Goal: Transaction & Acquisition: Purchase product/service

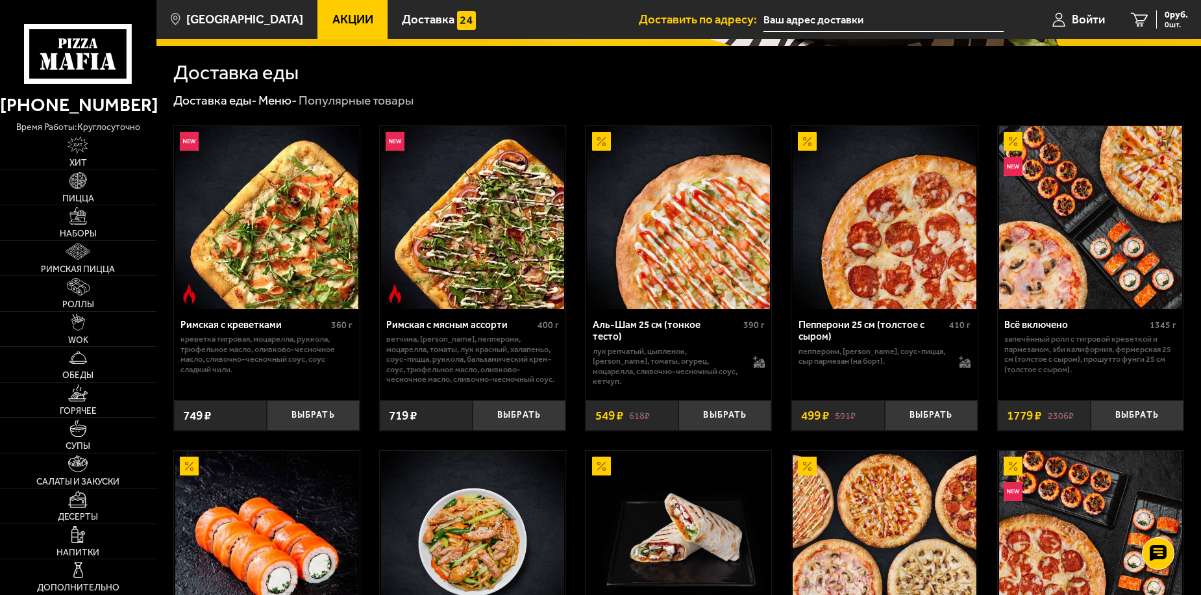
scroll to position [303, 0]
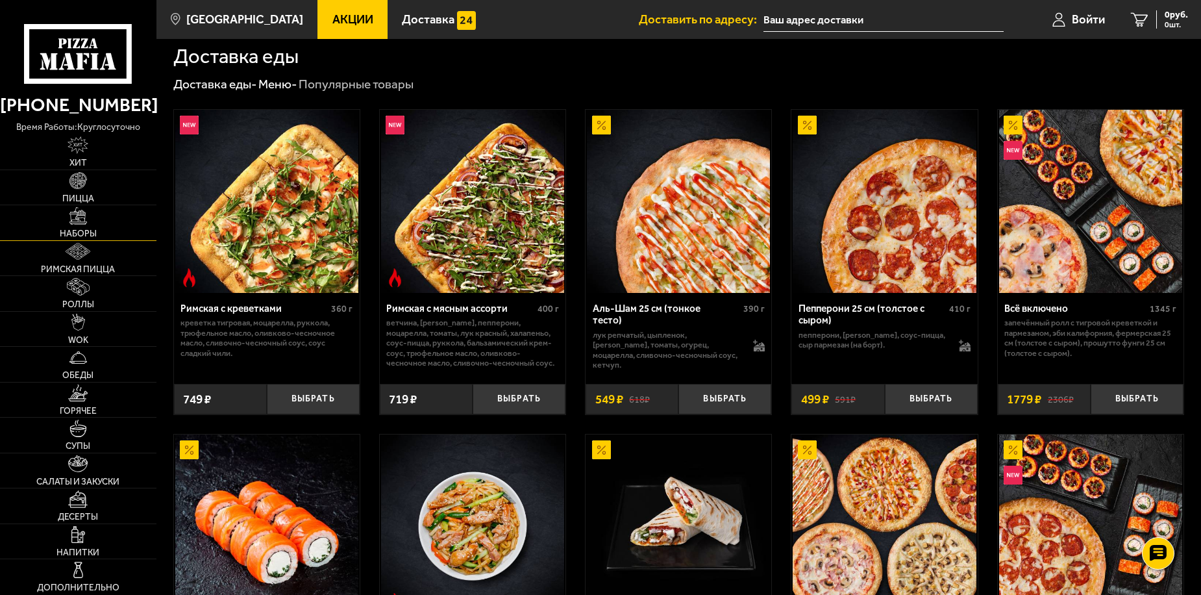
click at [105, 212] on link "Наборы" at bounding box center [78, 222] width 156 height 35
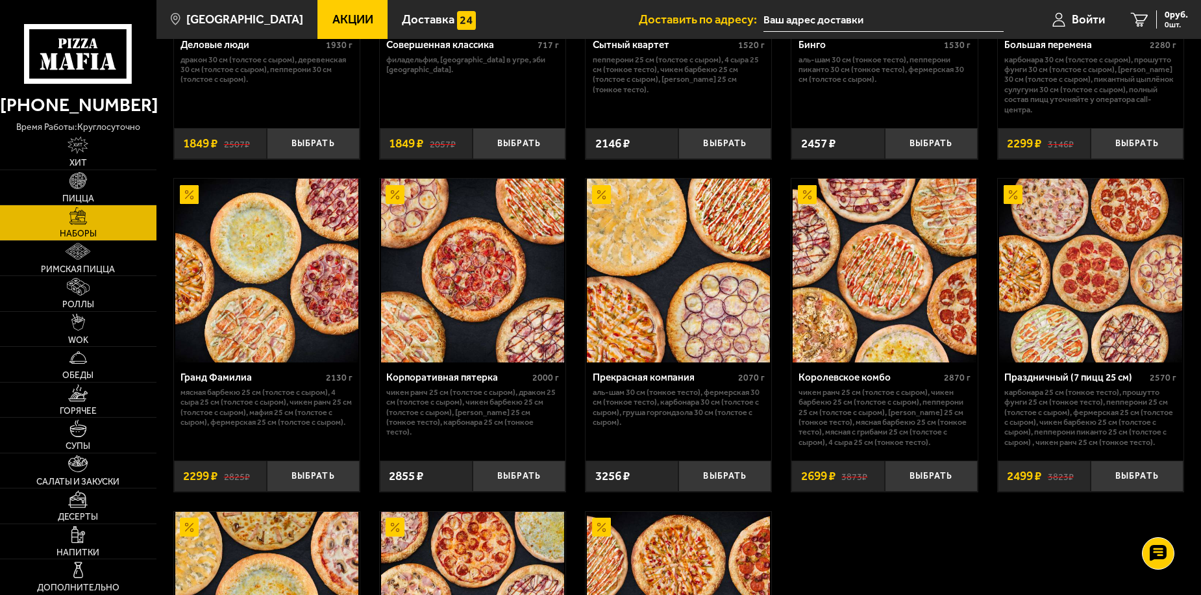
scroll to position [1558, 0]
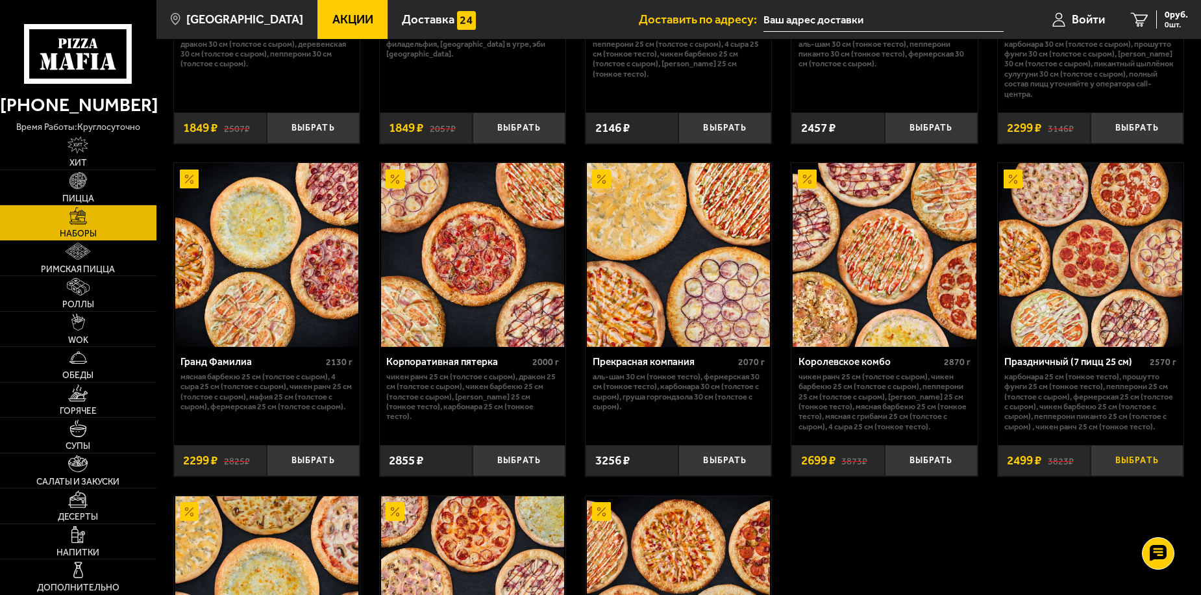
click at [1133, 470] on button "Выбрать" at bounding box center [1137, 460] width 93 height 31
click at [1074, 21] on span "Войти" at bounding box center [1072, 20] width 33 height 12
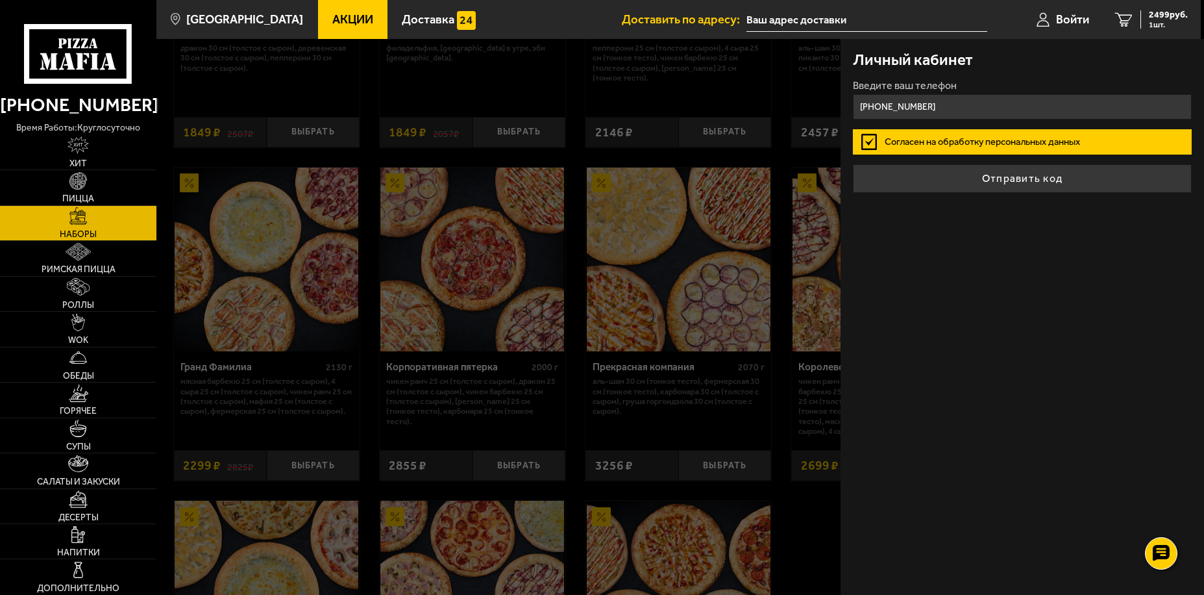
type input "+7 (981) 147-00-95"
click at [935, 142] on label "Согласен на обработку персональных данных" at bounding box center [1022, 141] width 338 height 25
click at [0, 0] on input "Согласен на обработку персональных данных" at bounding box center [0, 0] width 0 height 0
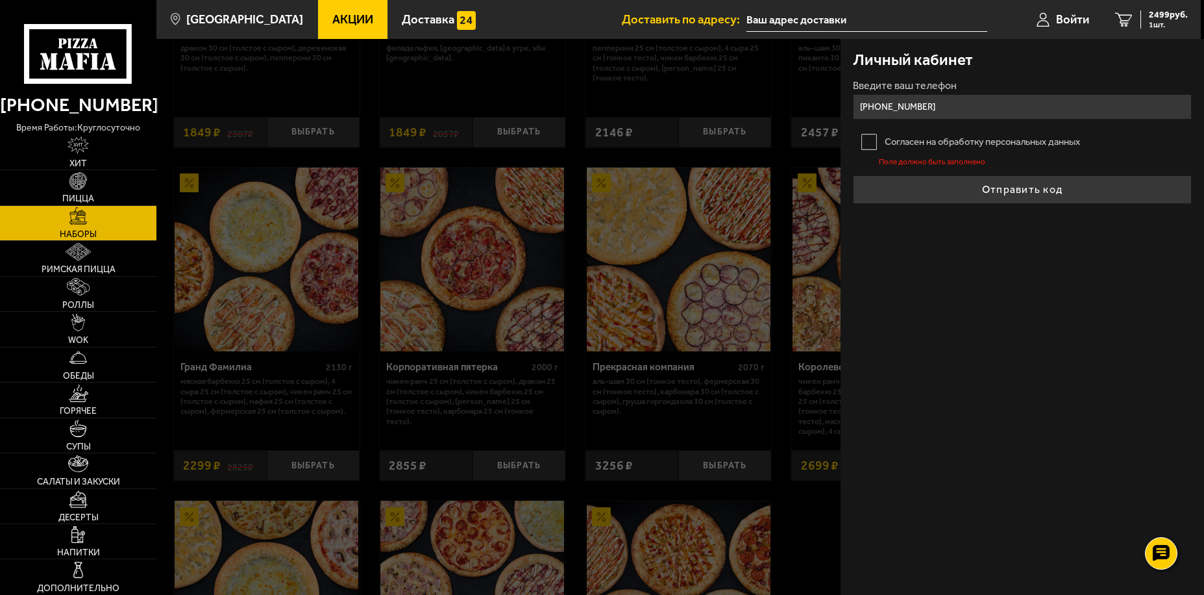
click at [871, 140] on label "Согласен на обработку персональных данных" at bounding box center [1022, 141] width 338 height 25
click at [0, 0] on input "Согласен на обработку персональных данных" at bounding box center [0, 0] width 0 height 0
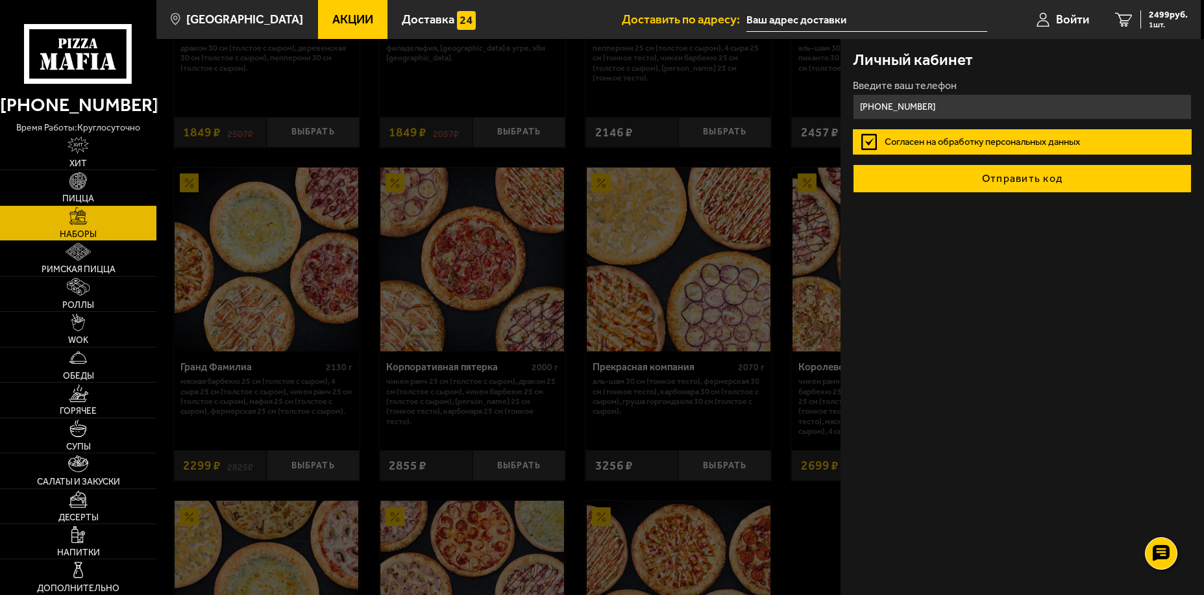
click at [928, 175] on button "Отправить код" at bounding box center [1022, 178] width 338 height 29
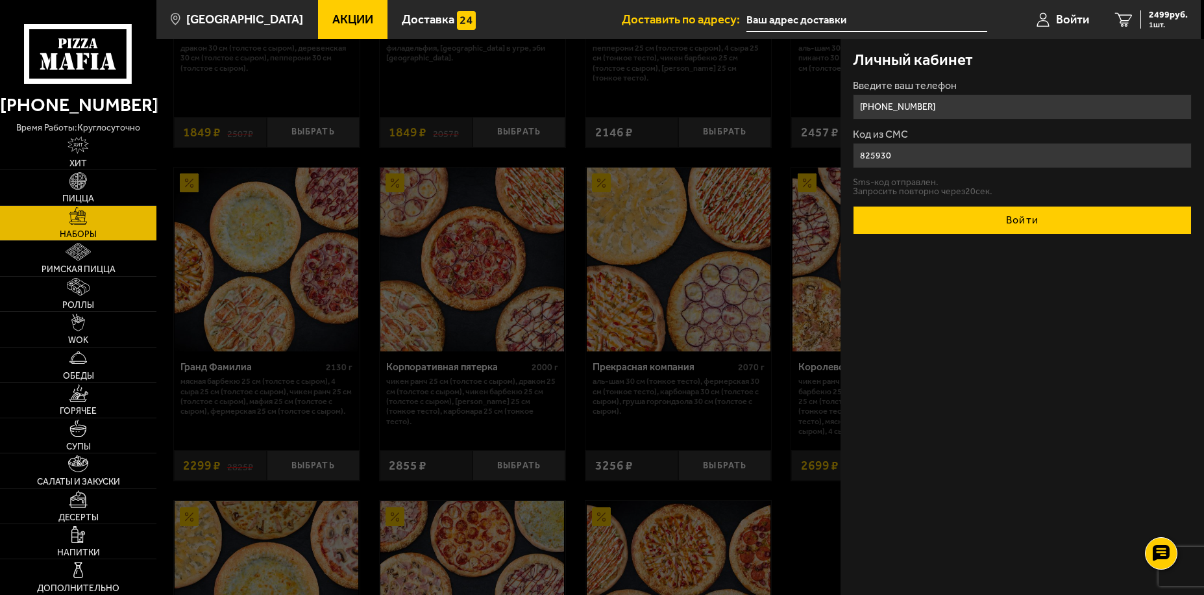
type input "825930"
click at [954, 218] on button "Войти" at bounding box center [1022, 220] width 338 height 29
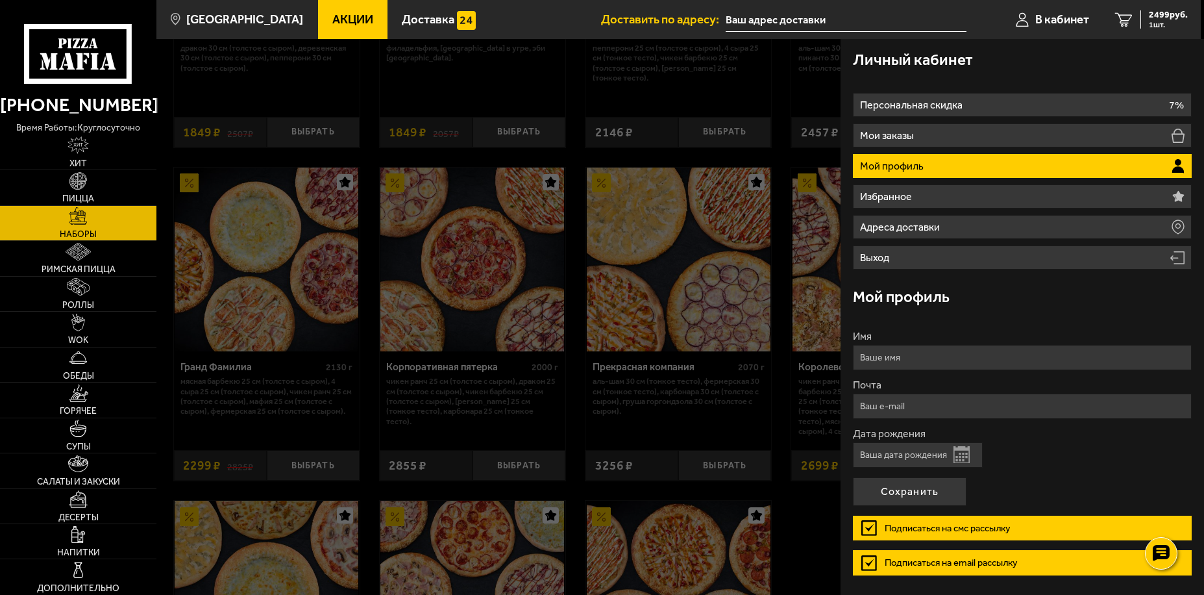
click at [721, 188] on div at bounding box center [758, 336] width 1204 height 595
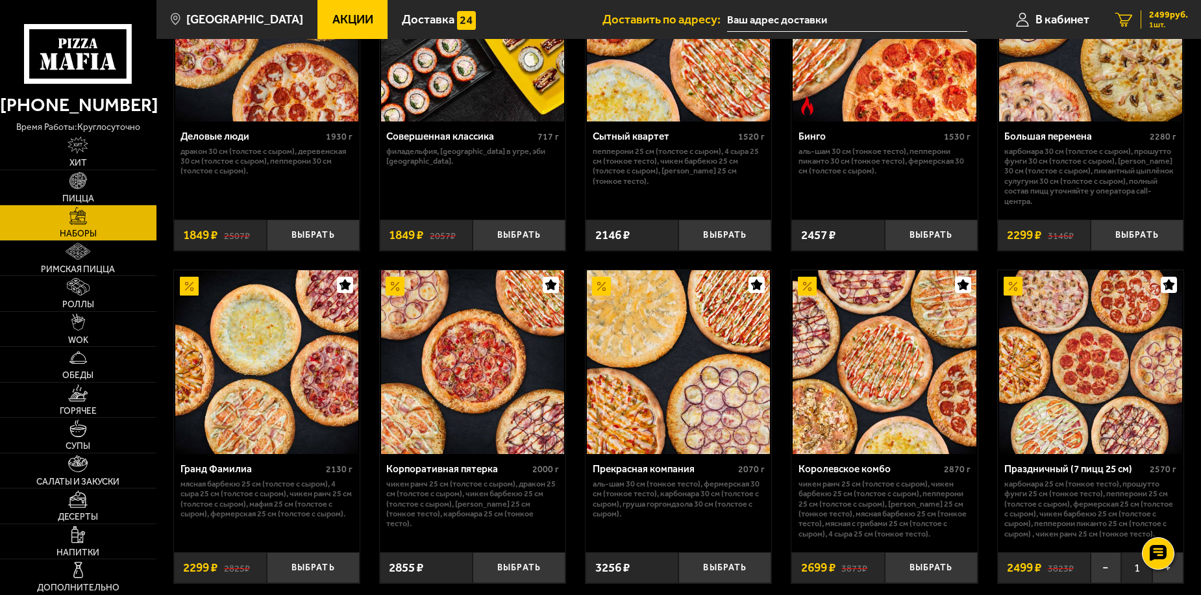
scroll to position [1428, 0]
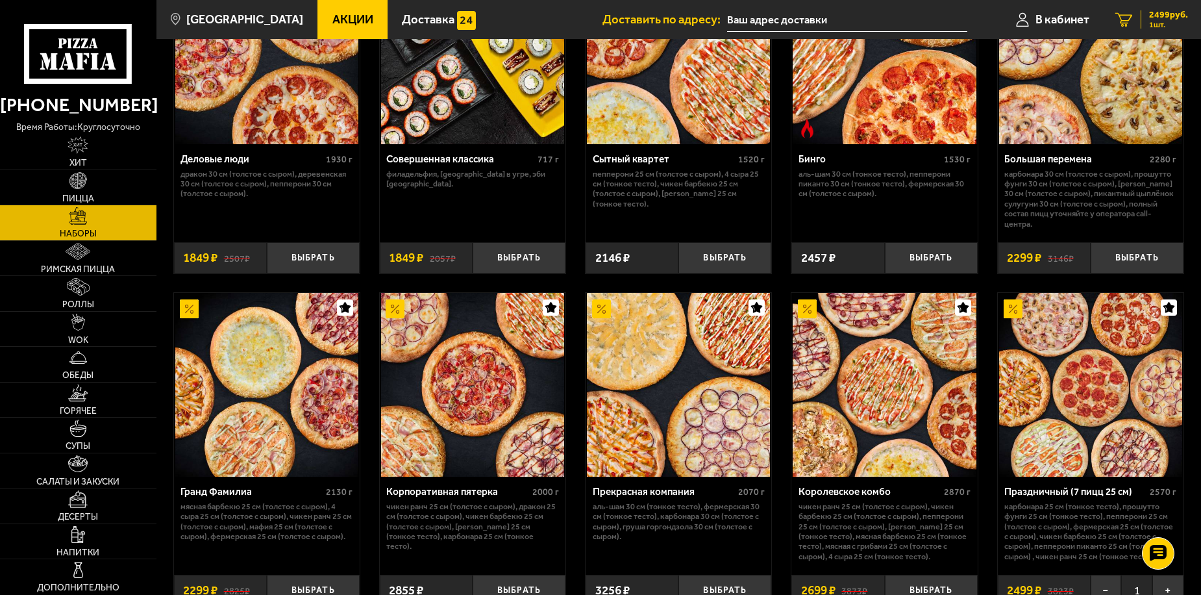
click at [1159, 6] on link "1 2499 руб. 1 шт." at bounding box center [1151, 19] width 99 height 39
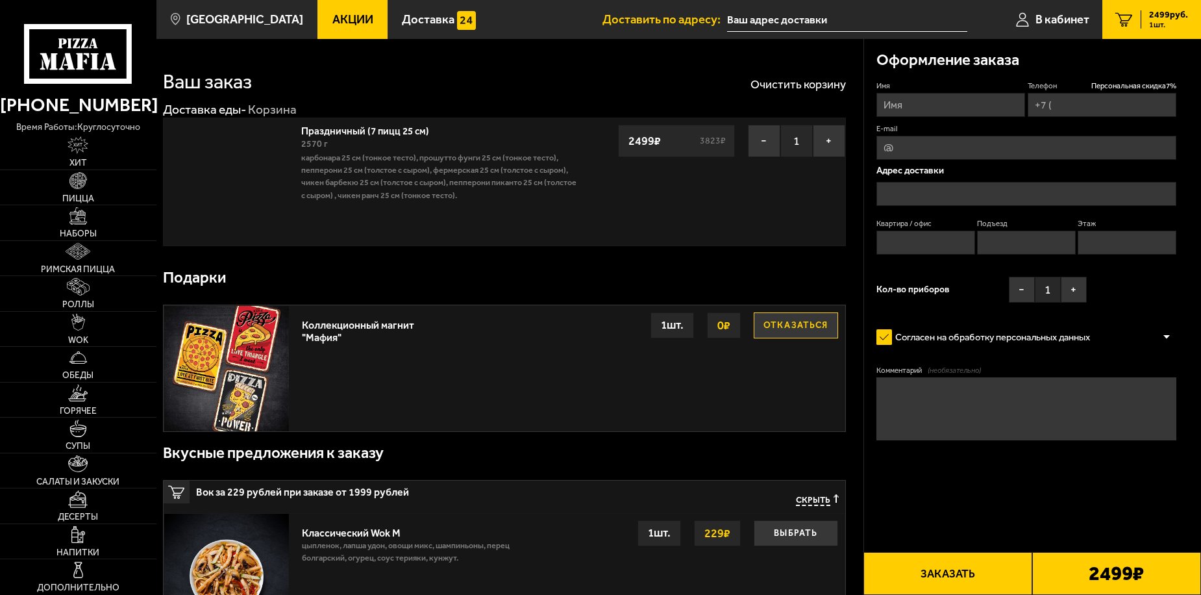
type input "+7 (981) 147-00-95"
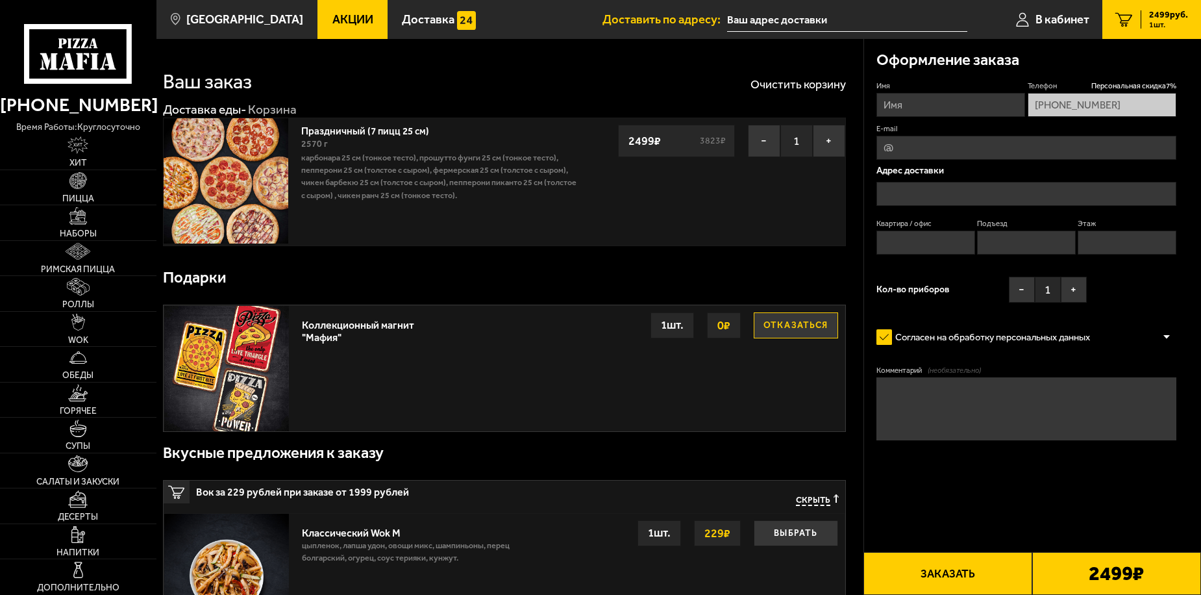
click at [914, 114] on input "Имя" at bounding box center [950, 105] width 149 height 24
type input "Денис"
click at [1018, 140] on input "E-mail" at bounding box center [1026, 148] width 301 height 24
type input "d_bystrov@list.ru"
click at [1011, 187] on input "text" at bounding box center [1026, 194] width 301 height 24
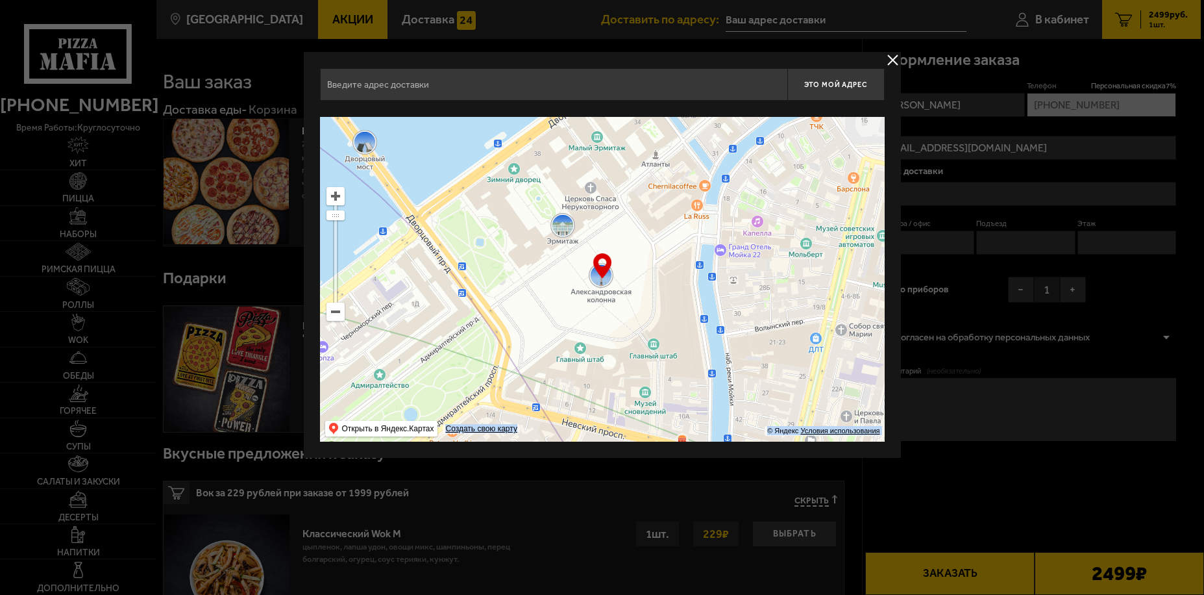
drag, startPoint x: 604, startPoint y: 277, endPoint x: 568, endPoint y: 264, distance: 38.0
click at [569, 264] on div "… © Яндекс Условия использования Открыть в Яндекс.Картах Создать свою карту" at bounding box center [602, 279] width 565 height 325
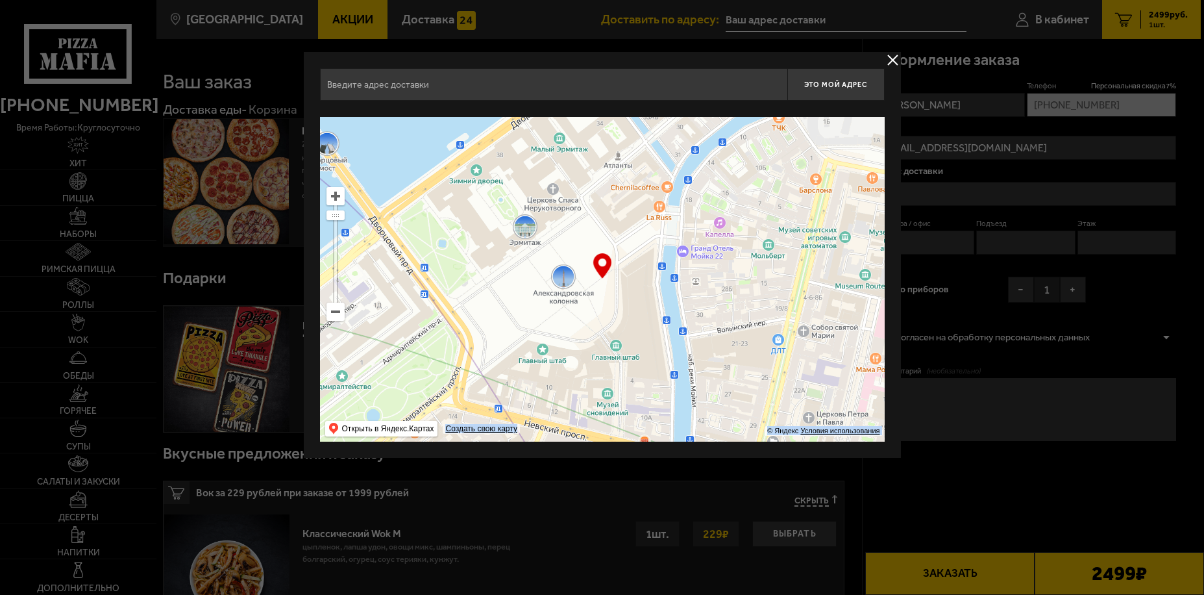
drag, startPoint x: 708, startPoint y: 266, endPoint x: 664, endPoint y: 265, distance: 44.1
click at [663, 266] on ymaps at bounding box center [602, 279] width 565 height 325
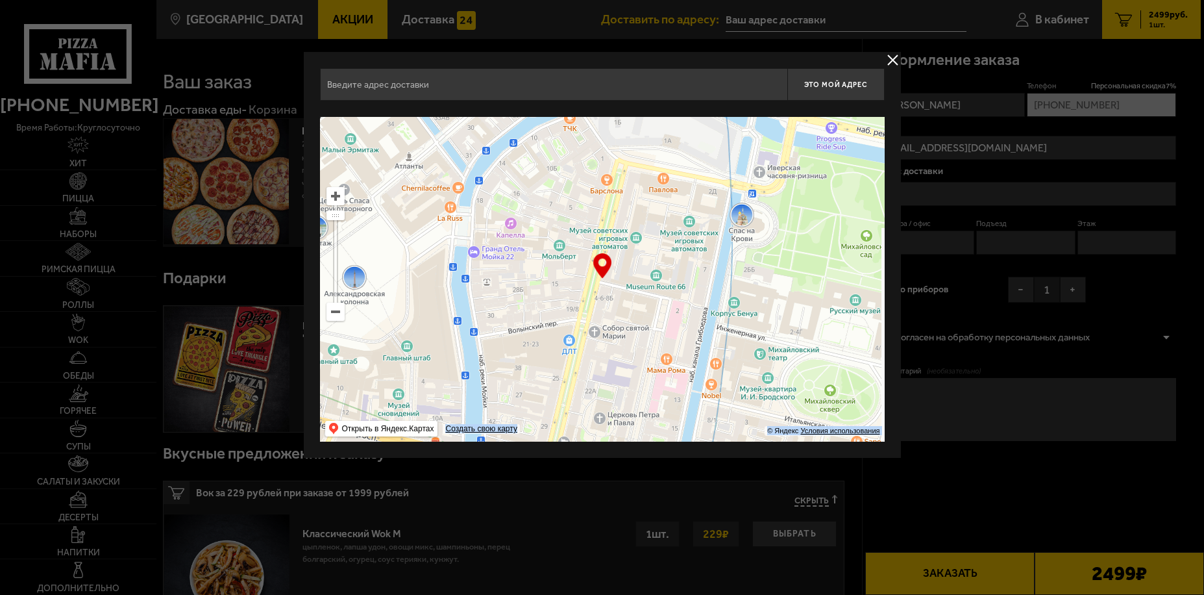
drag, startPoint x: 767, startPoint y: 266, endPoint x: 580, endPoint y: 258, distance: 187.7
click at [615, 262] on ymaps at bounding box center [602, 279] width 565 height 325
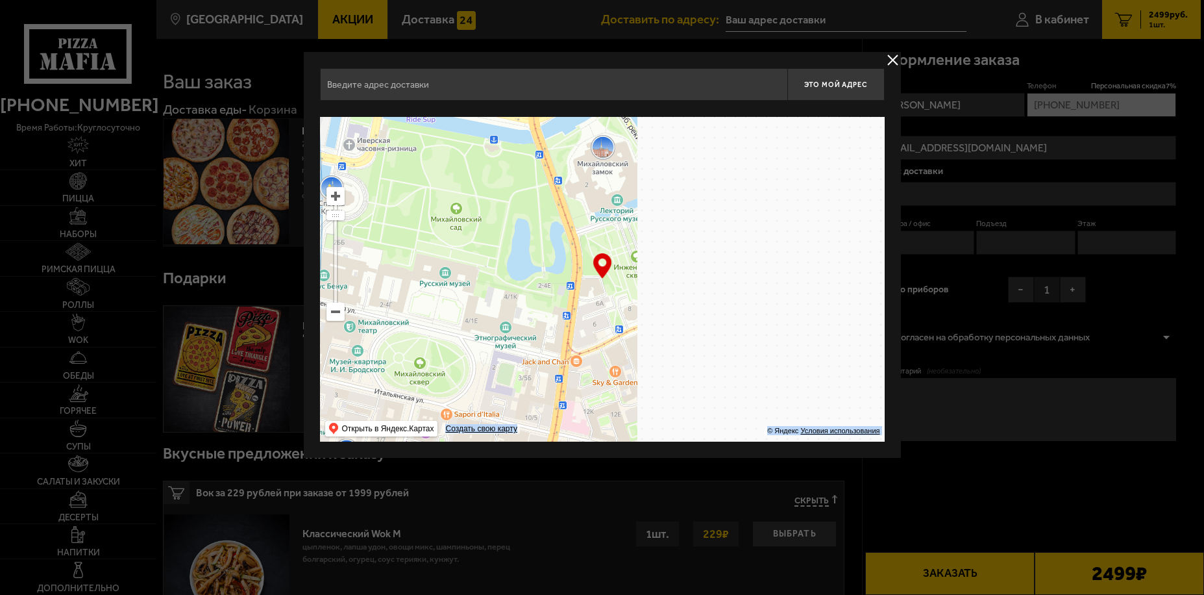
type input "Садовая улица, 4"
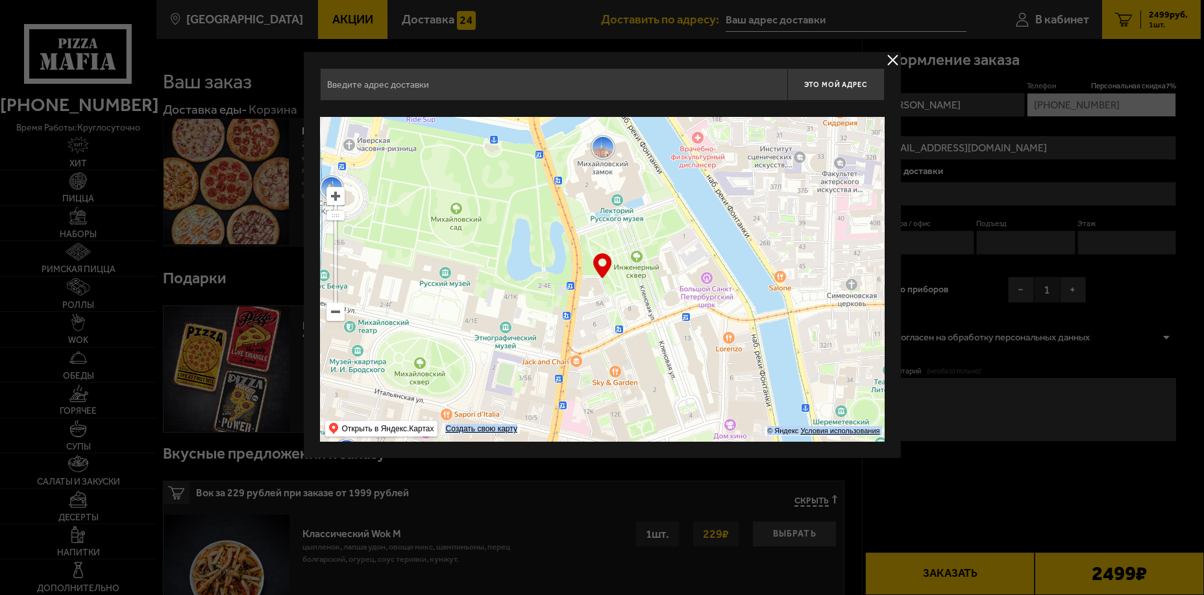
type input "Садовая улица, 4"
drag, startPoint x: 650, startPoint y: 273, endPoint x: 639, endPoint y: 268, distance: 11.3
click at [650, 272] on ymaps at bounding box center [602, 279] width 565 height 325
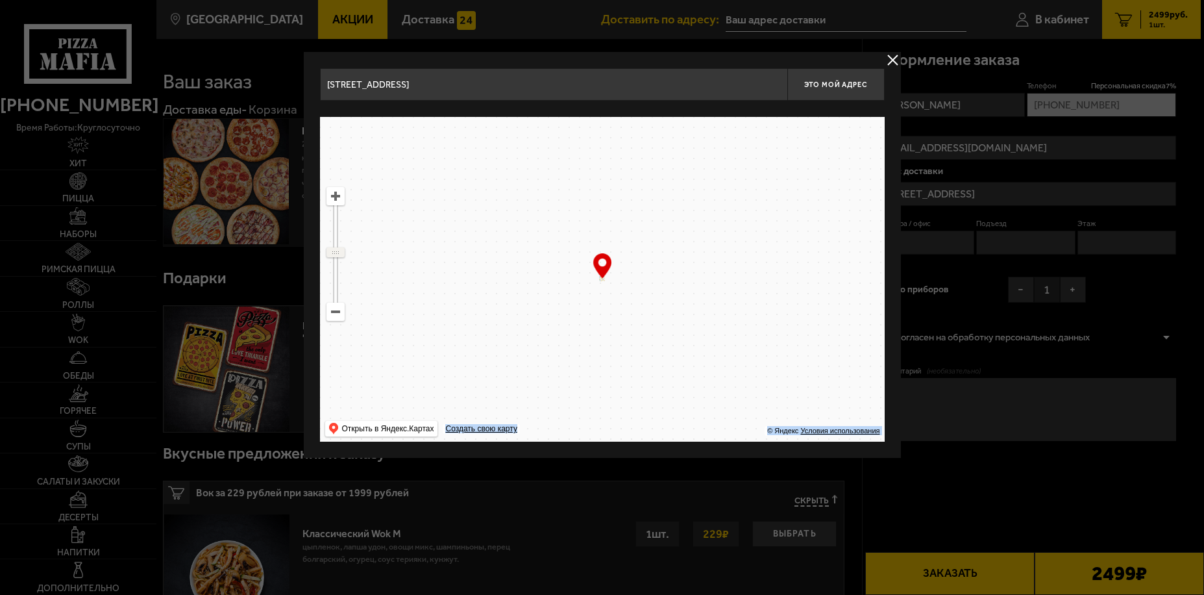
drag, startPoint x: 337, startPoint y: 218, endPoint x: 336, endPoint y: 252, distance: 33.8
click at [336, 252] on ymaps at bounding box center [335, 252] width 17 height 8
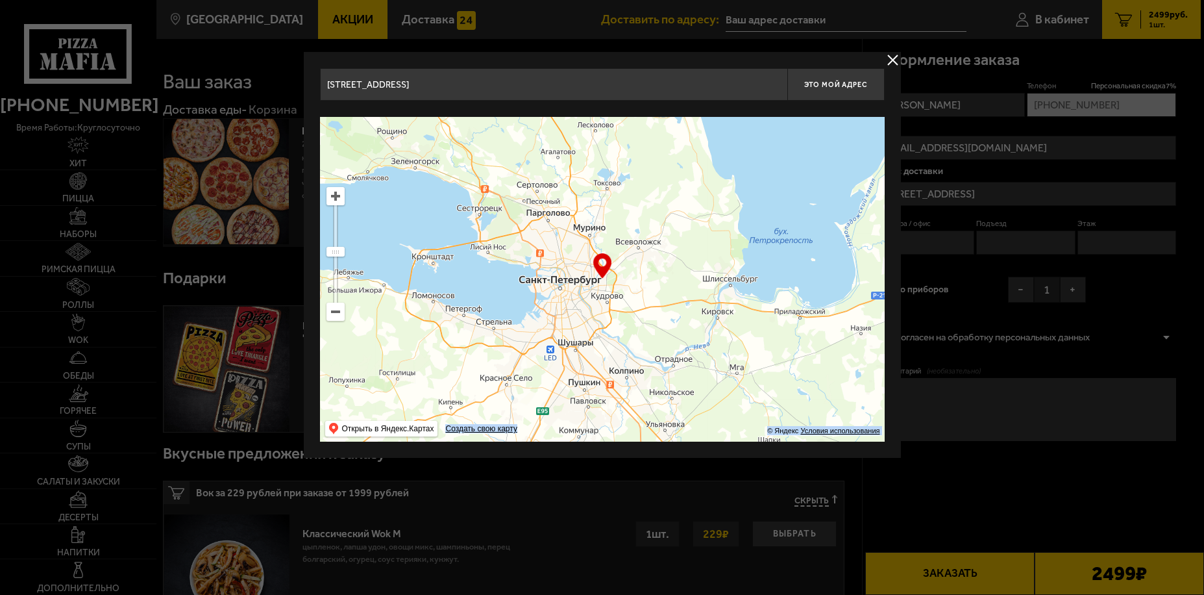
drag, startPoint x: 689, startPoint y: 301, endPoint x: 658, endPoint y: 314, distance: 33.4
click at [658, 314] on ymaps at bounding box center [602, 279] width 565 height 325
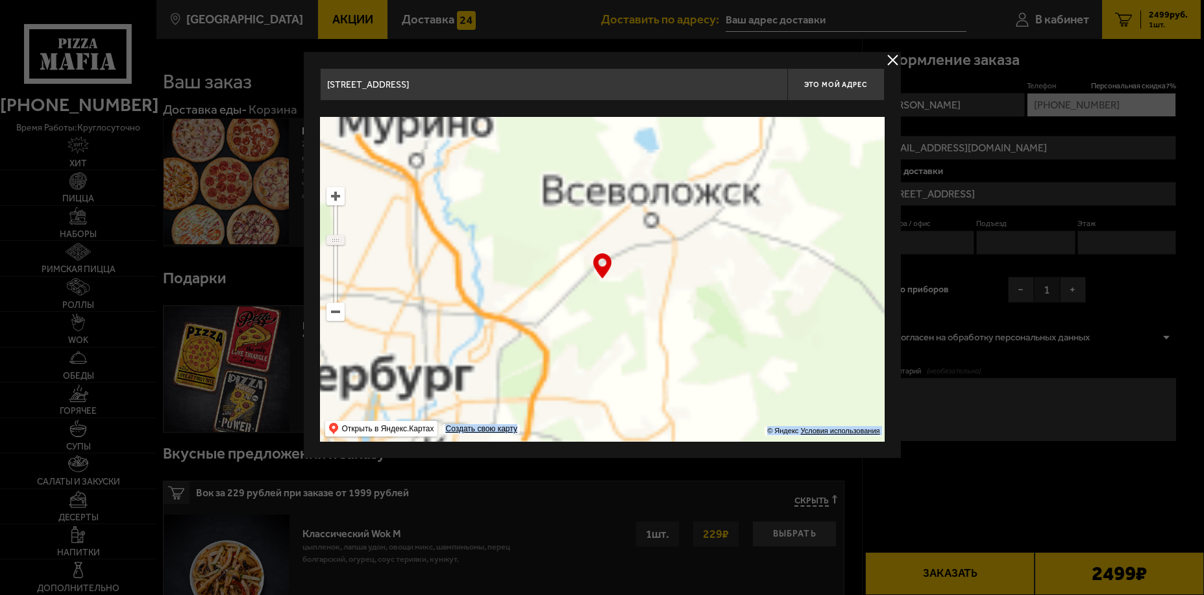
drag, startPoint x: 338, startPoint y: 252, endPoint x: 338, endPoint y: 240, distance: 12.3
click at [338, 240] on ymaps at bounding box center [335, 240] width 17 height 8
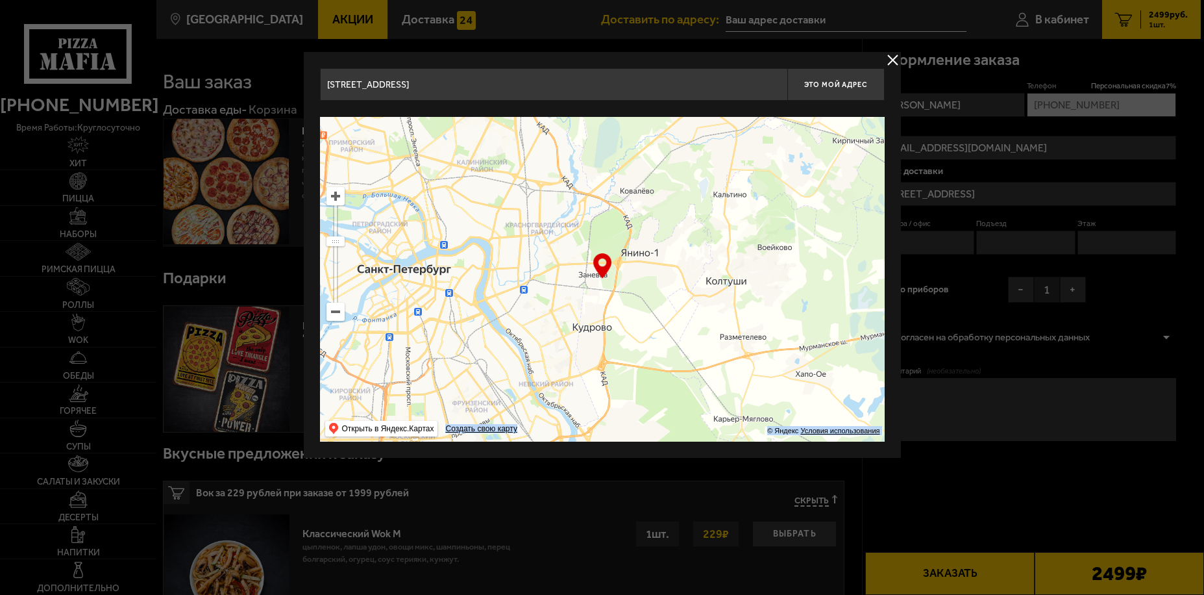
drag, startPoint x: 519, startPoint y: 249, endPoint x: 593, endPoint y: 134, distance: 137.2
click at [593, 134] on ymaps at bounding box center [602, 279] width 565 height 325
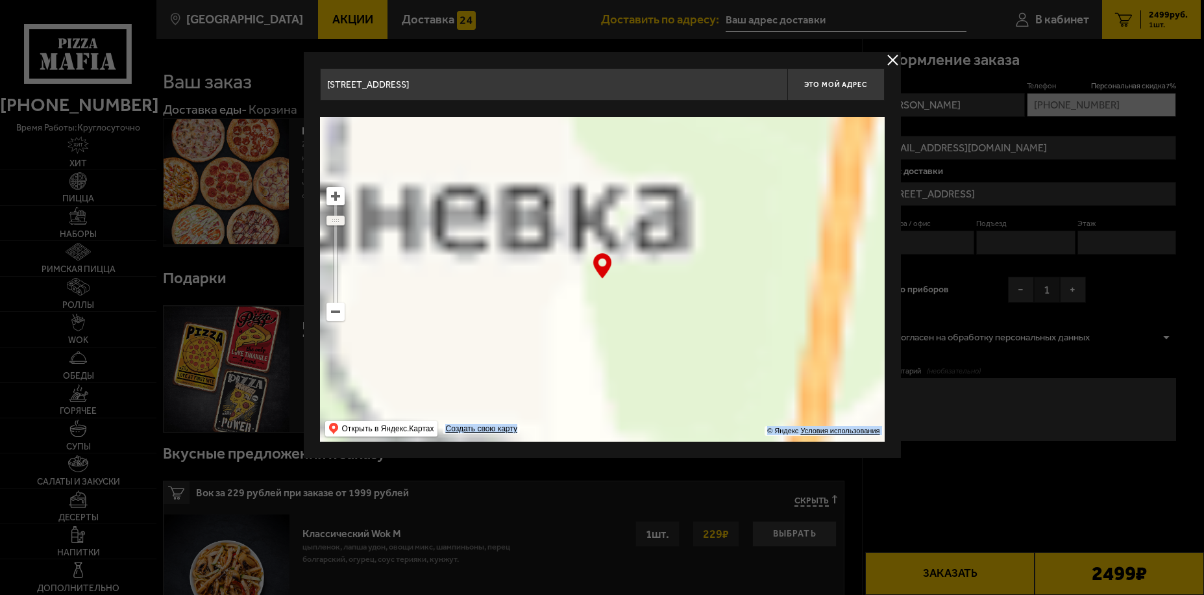
drag, startPoint x: 330, startPoint y: 240, endPoint x: 328, endPoint y: 220, distance: 20.2
click at [328, 220] on ymaps at bounding box center [335, 220] width 17 height 8
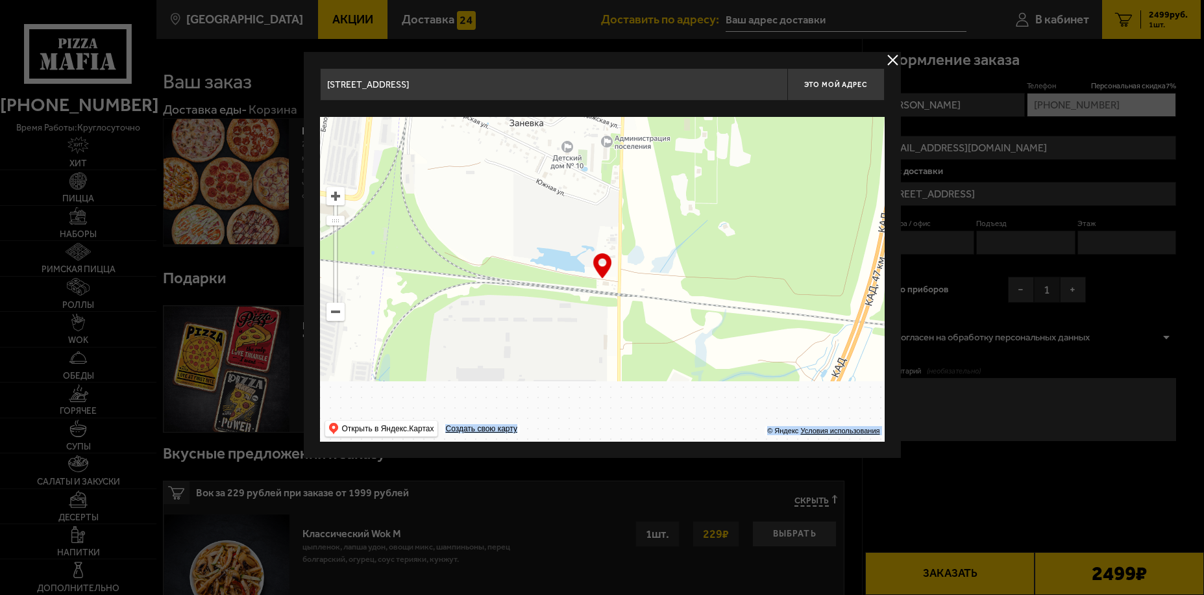
drag, startPoint x: 516, startPoint y: 356, endPoint x: 588, endPoint y: 206, distance: 167.0
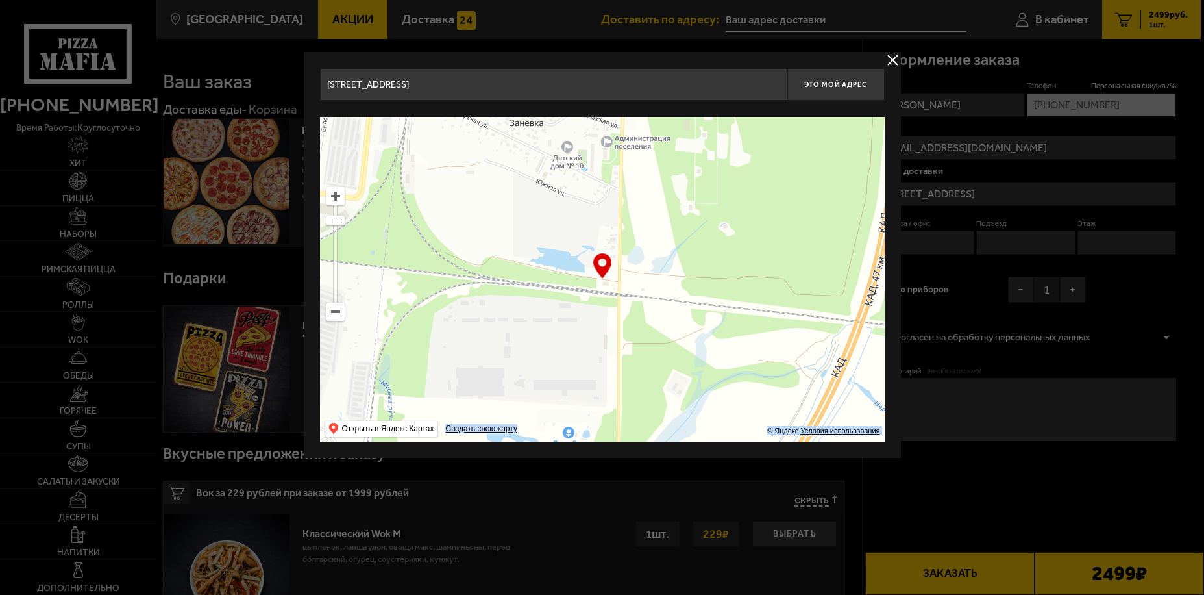
click at [588, 206] on ymaps at bounding box center [602, 279] width 565 height 325
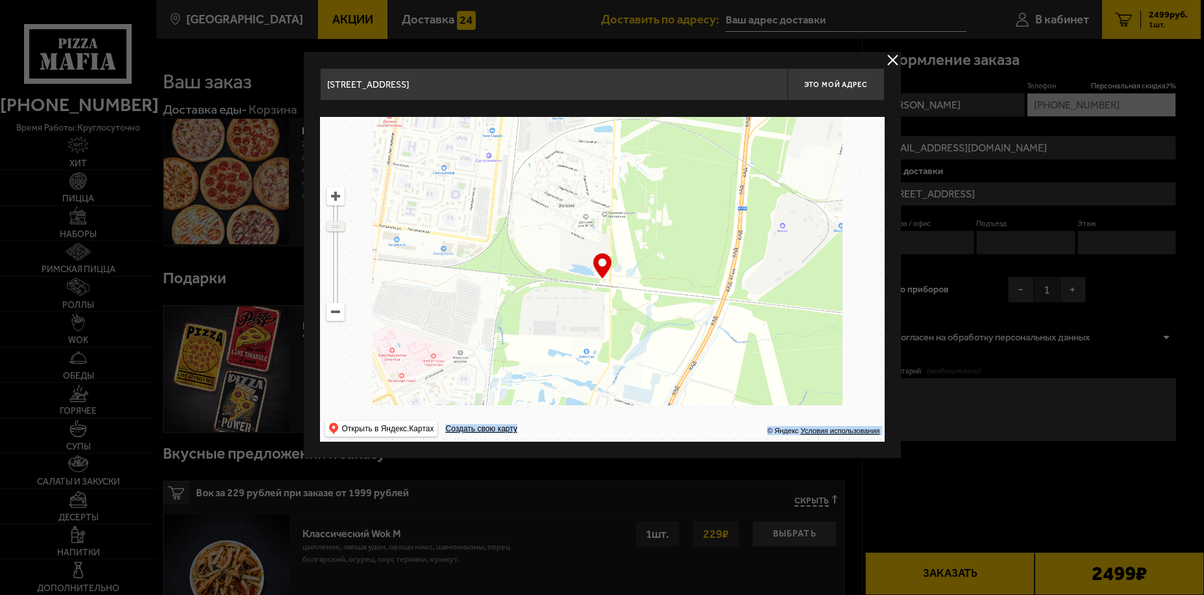
click at [334, 226] on ymaps at bounding box center [335, 226] width 17 height 8
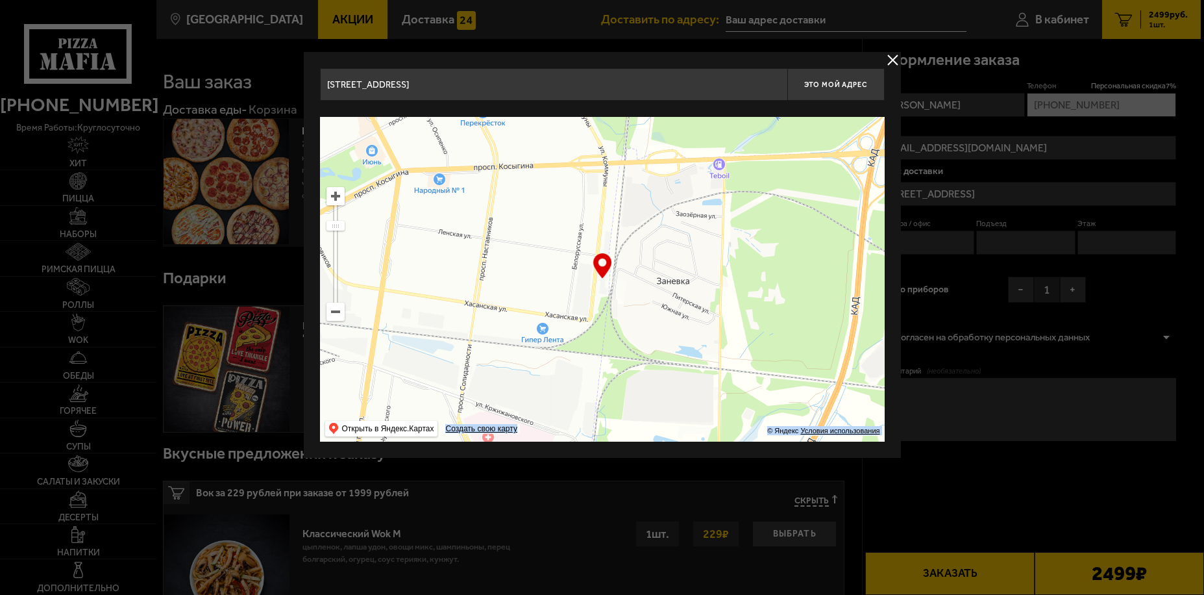
drag, startPoint x: 477, startPoint y: 315, endPoint x: 589, endPoint y: 369, distance: 124.8
click at [586, 401] on ymaps at bounding box center [602, 279] width 565 height 325
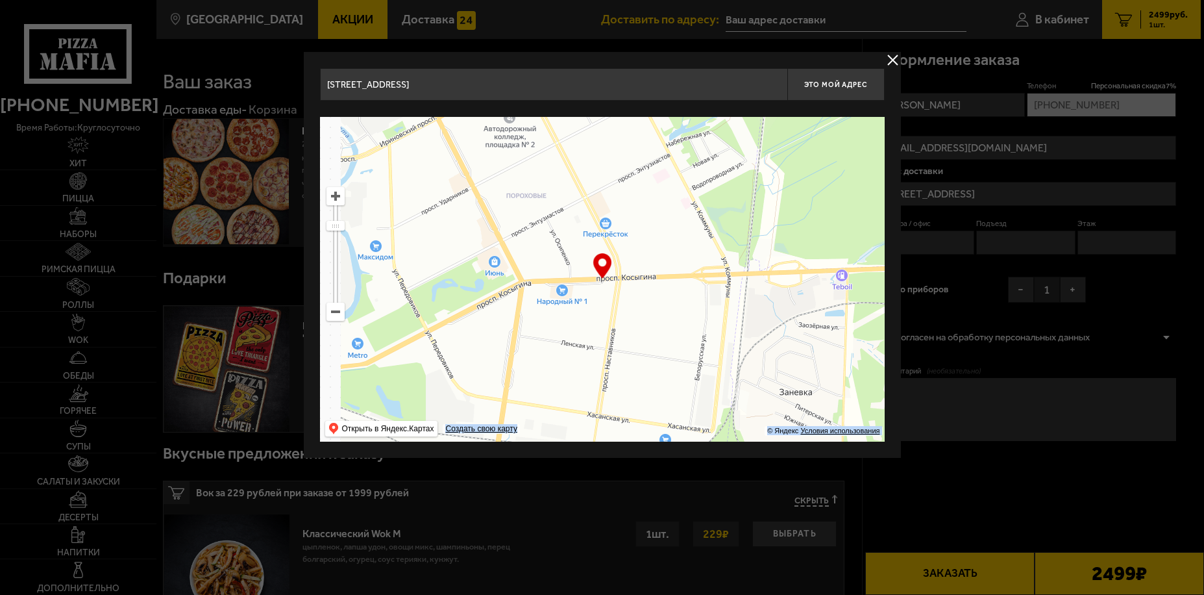
drag, startPoint x: 606, startPoint y: 290, endPoint x: 728, endPoint y: 381, distance: 152.6
click at [727, 381] on ymaps at bounding box center [602, 279] width 565 height 325
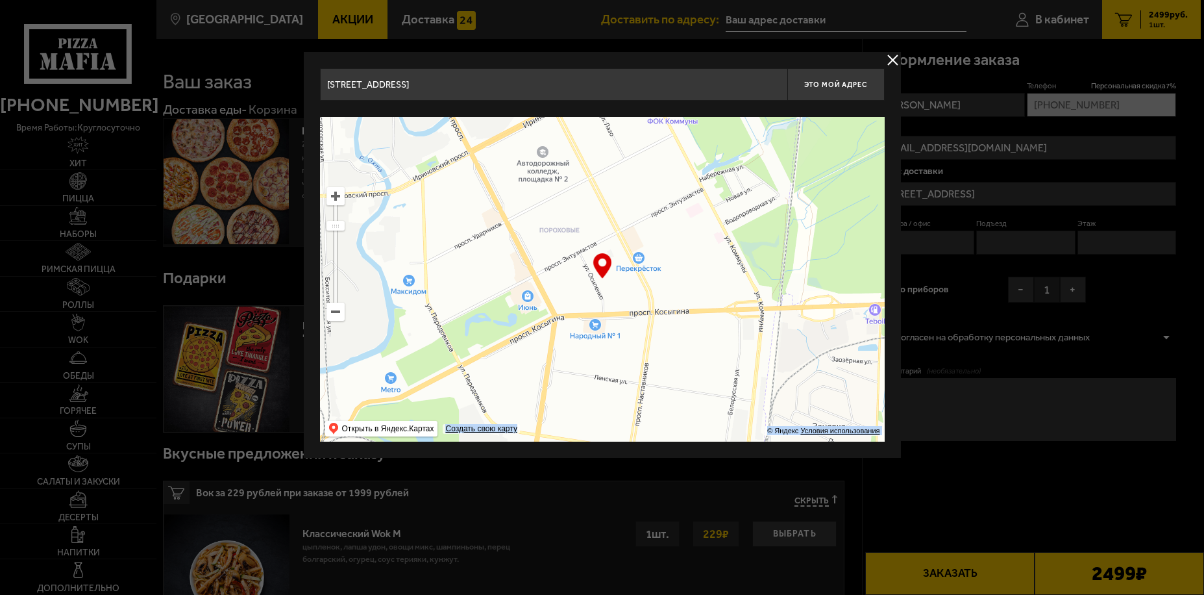
drag, startPoint x: 642, startPoint y: 338, endPoint x: 646, endPoint y: 298, distance: 40.4
click at [646, 298] on ymaps at bounding box center [602, 279] width 565 height 325
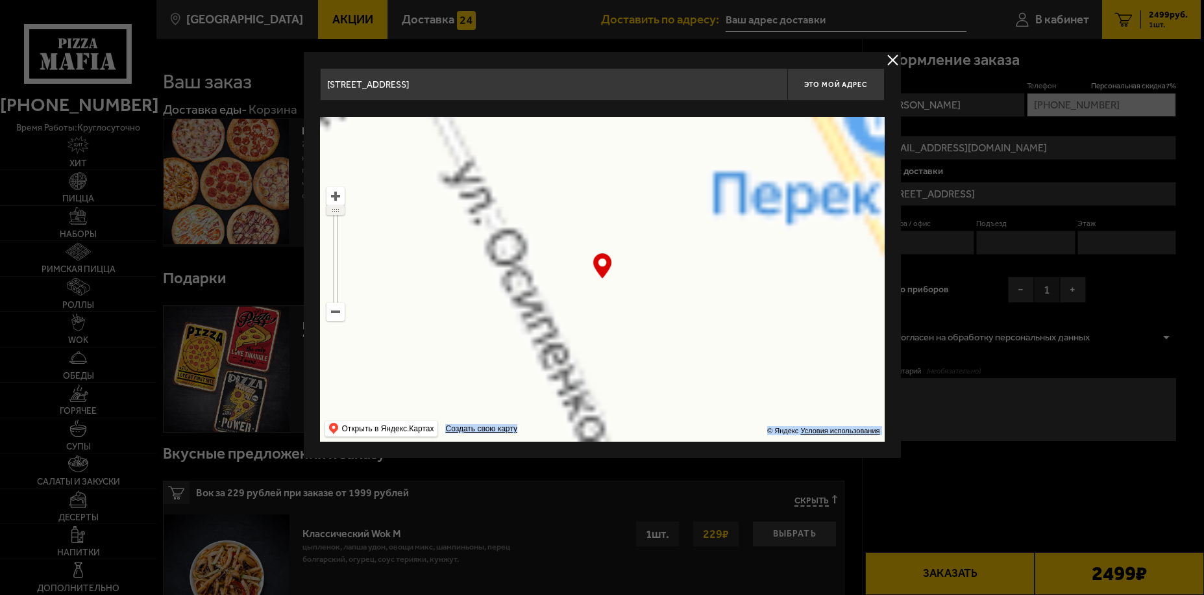
drag, startPoint x: 334, startPoint y: 223, endPoint x: 370, endPoint y: 219, distance: 36.6
click at [338, 201] on ymaps at bounding box center [336, 254] width 18 height 134
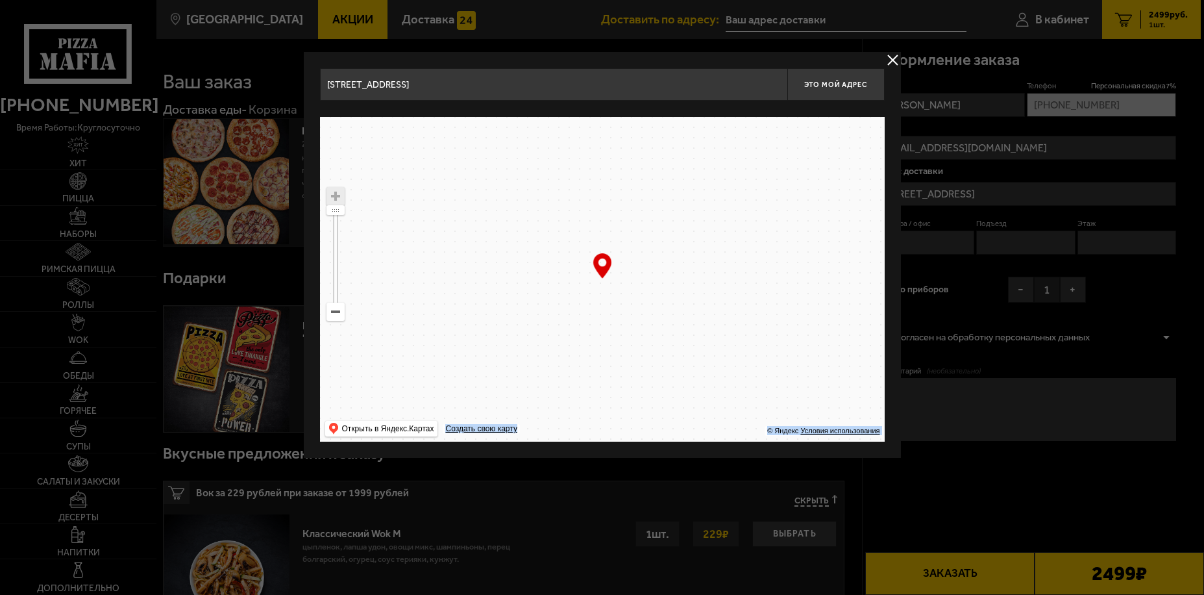
drag, startPoint x: 464, startPoint y: 260, endPoint x: 549, endPoint y: 362, distance: 132.2
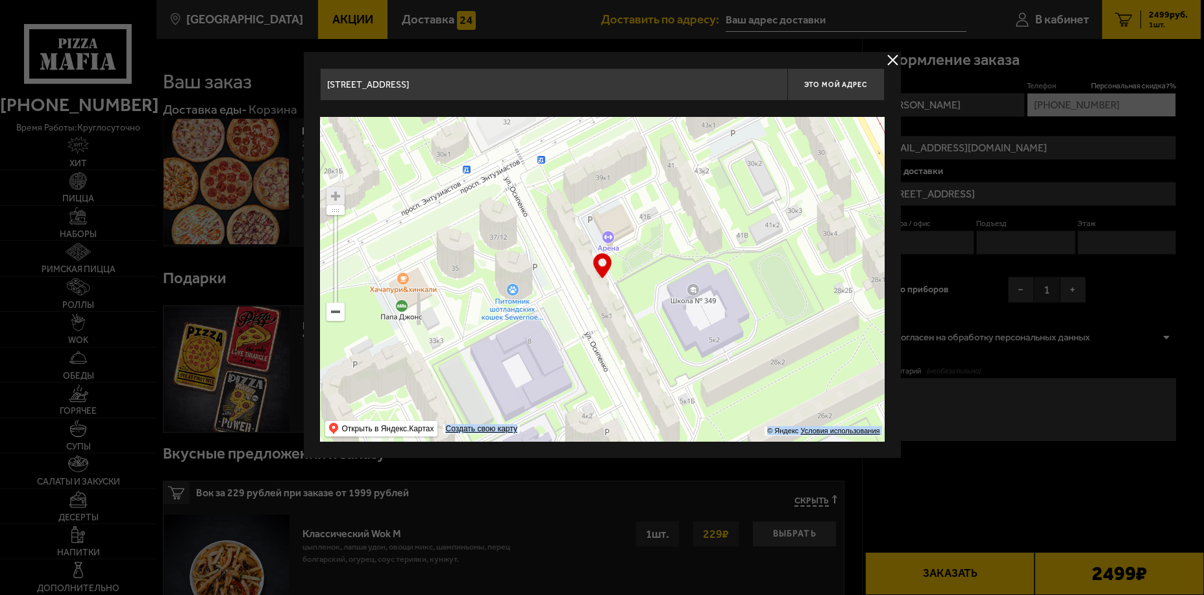
click at [549, 362] on ymaps at bounding box center [602, 279] width 565 height 325
type input "[STREET_ADDRESS][PERSON_NAME]"
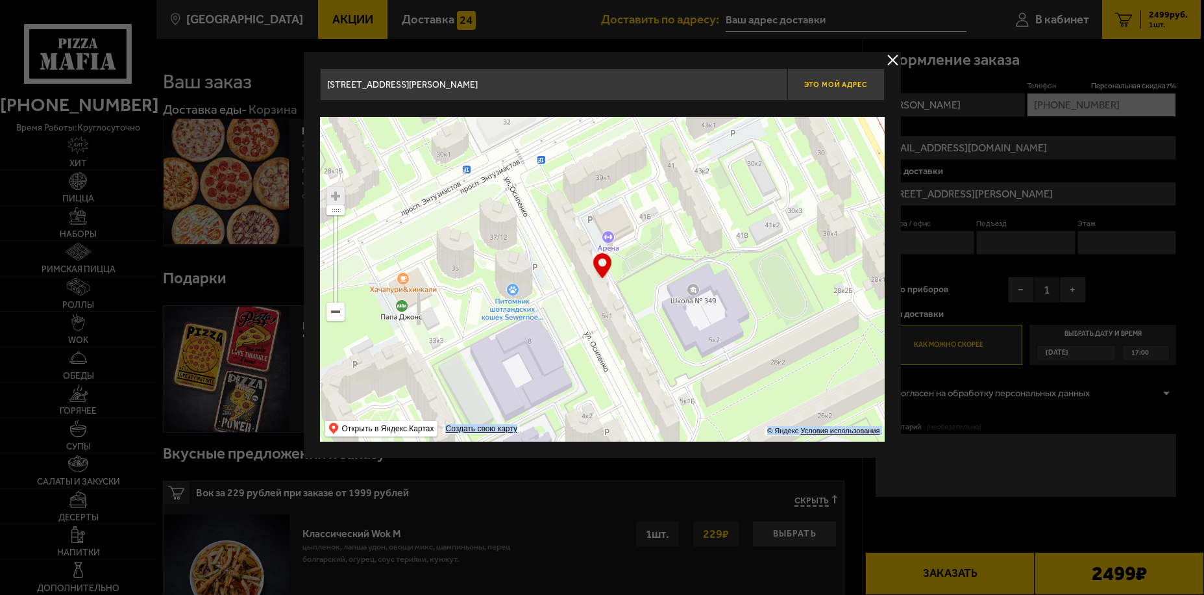
click at [848, 82] on span "Это мой адрес" at bounding box center [835, 84] width 62 height 8
type input "[STREET_ADDRESS][PERSON_NAME]"
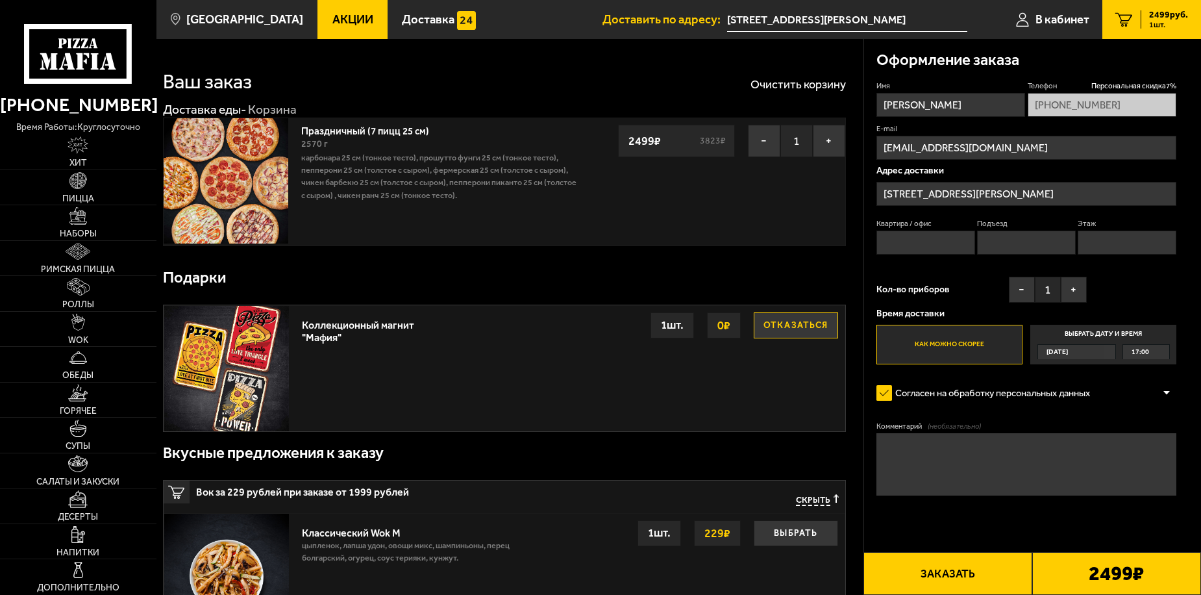
click at [937, 244] on input "Квартира / офис" at bounding box center [925, 242] width 99 height 24
type input "291"
click at [1005, 242] on input "Подъезд" at bounding box center [1026, 242] width 99 height 24
type input "5"
click at [1110, 240] on input "Этаж" at bounding box center [1127, 242] width 99 height 24
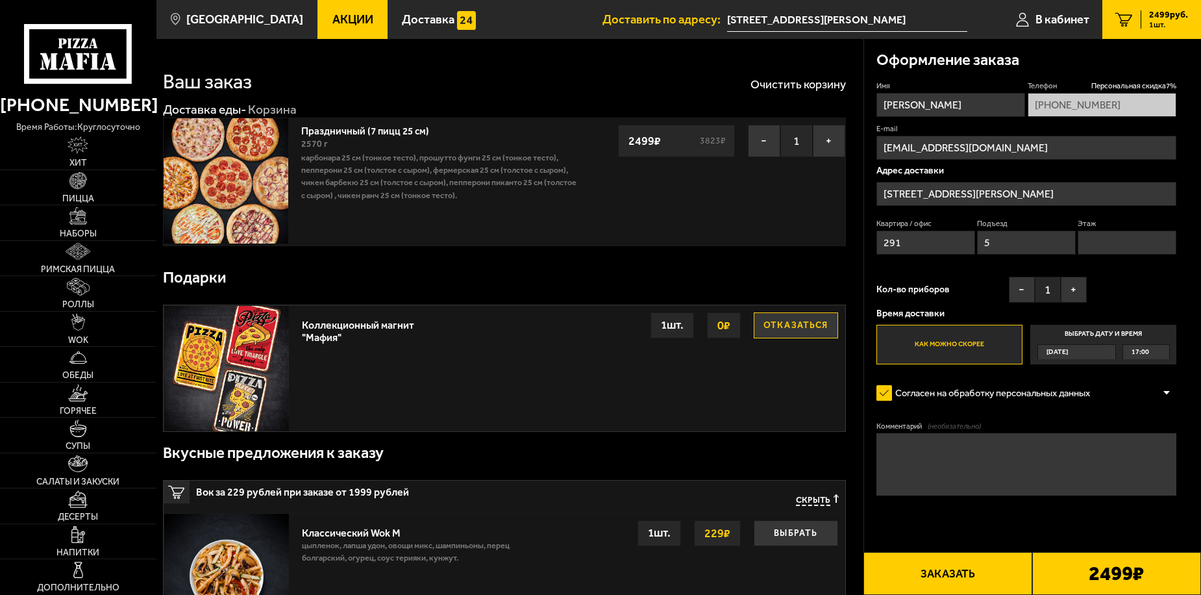
type input "1"
click at [974, 575] on button "Заказать" at bounding box center [947, 573] width 169 height 43
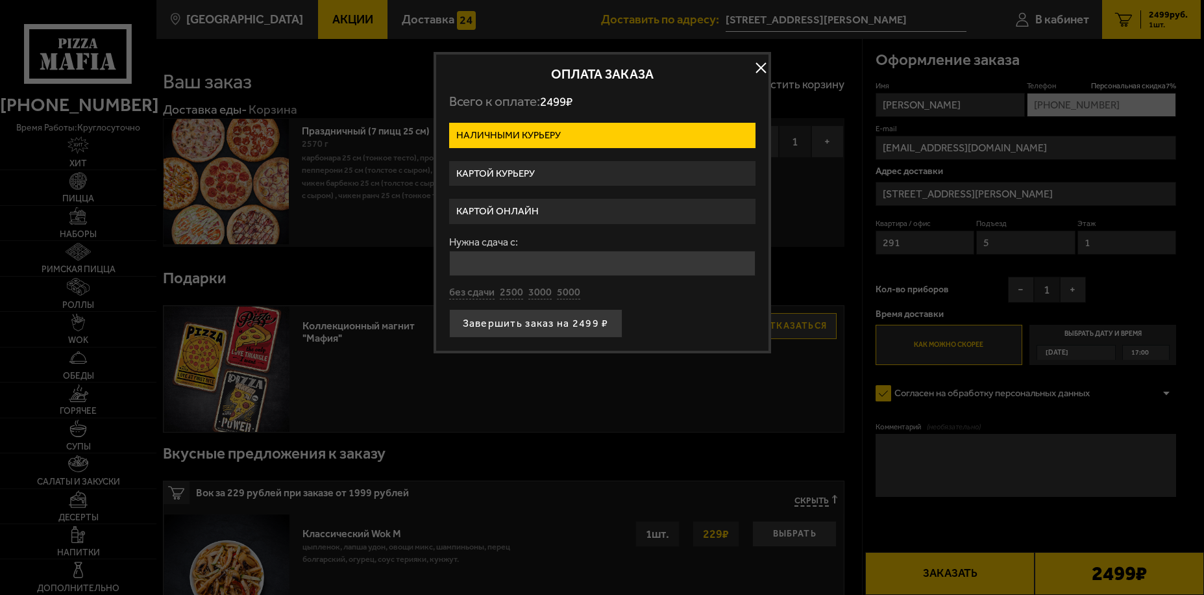
click at [761, 65] on button "button" at bounding box center [761, 67] width 19 height 19
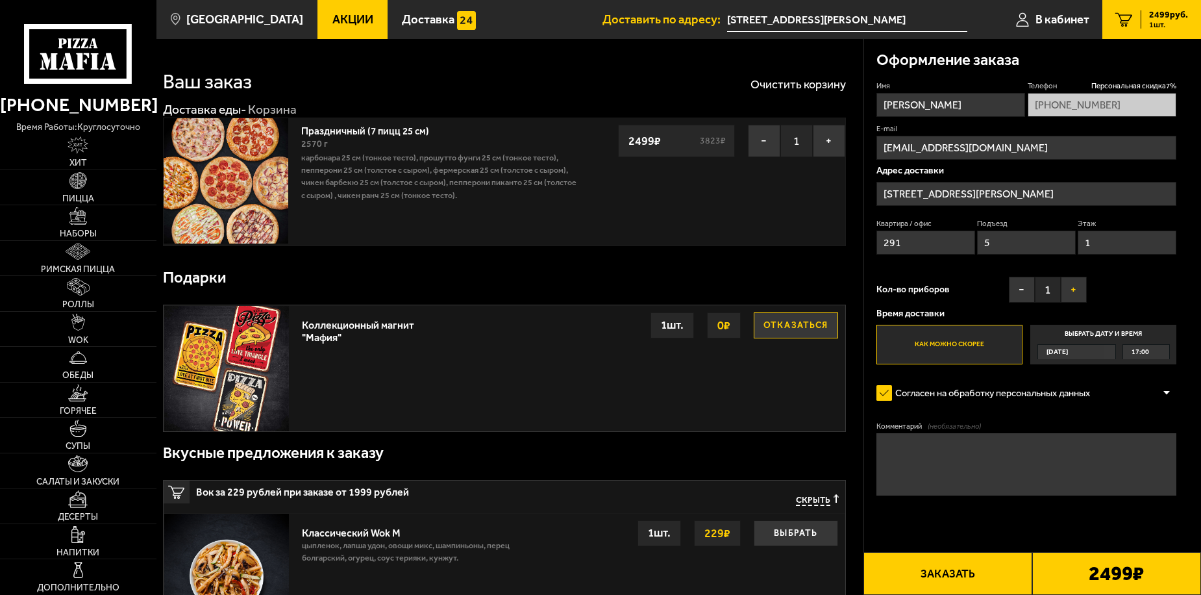
click at [1067, 288] on button "+" at bounding box center [1074, 290] width 26 height 26
click at [1070, 288] on button "+" at bounding box center [1074, 290] width 26 height 26
click at [1024, 286] on button "−" at bounding box center [1022, 290] width 26 height 26
click at [1015, 289] on button "−" at bounding box center [1022, 290] width 26 height 26
click at [965, 561] on button "Заказать" at bounding box center [947, 573] width 169 height 43
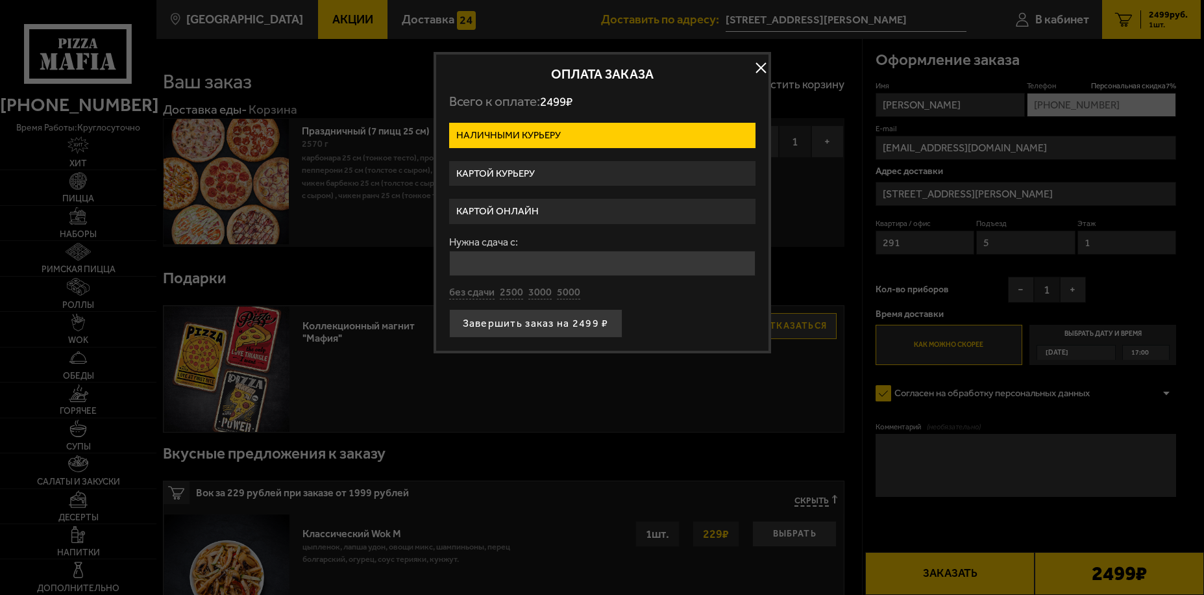
click at [504, 171] on label "Картой курьеру" at bounding box center [602, 173] width 306 height 25
click at [0, 0] on input "Картой курьеру" at bounding box center [0, 0] width 0 height 0
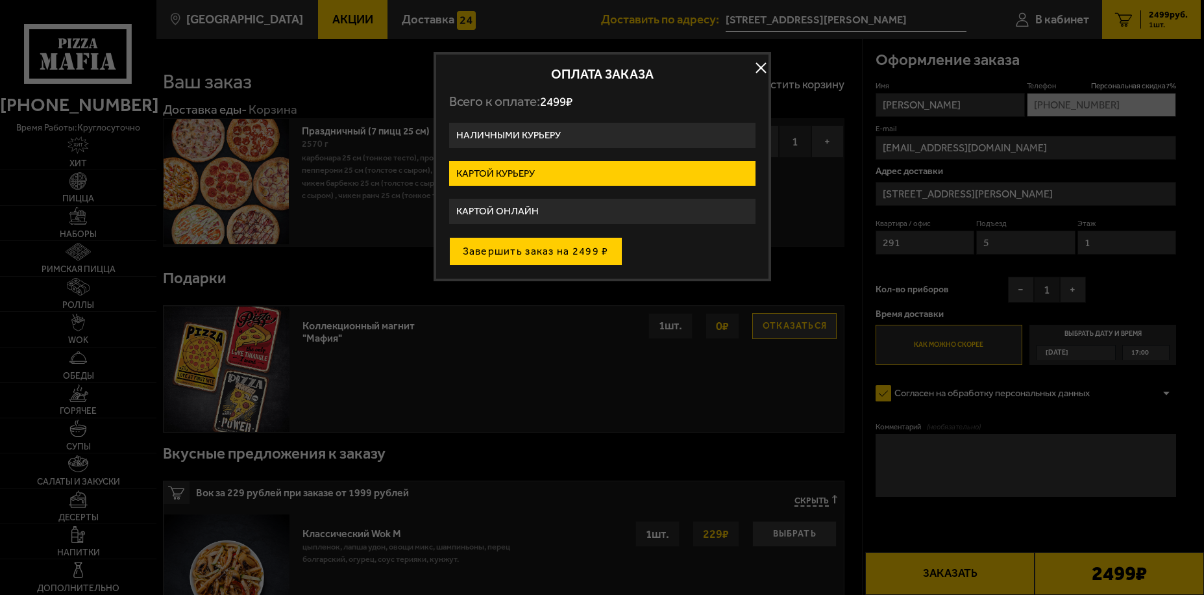
click at [517, 249] on button "Завершить заказ на 2499 ₽" at bounding box center [535, 251] width 173 height 29
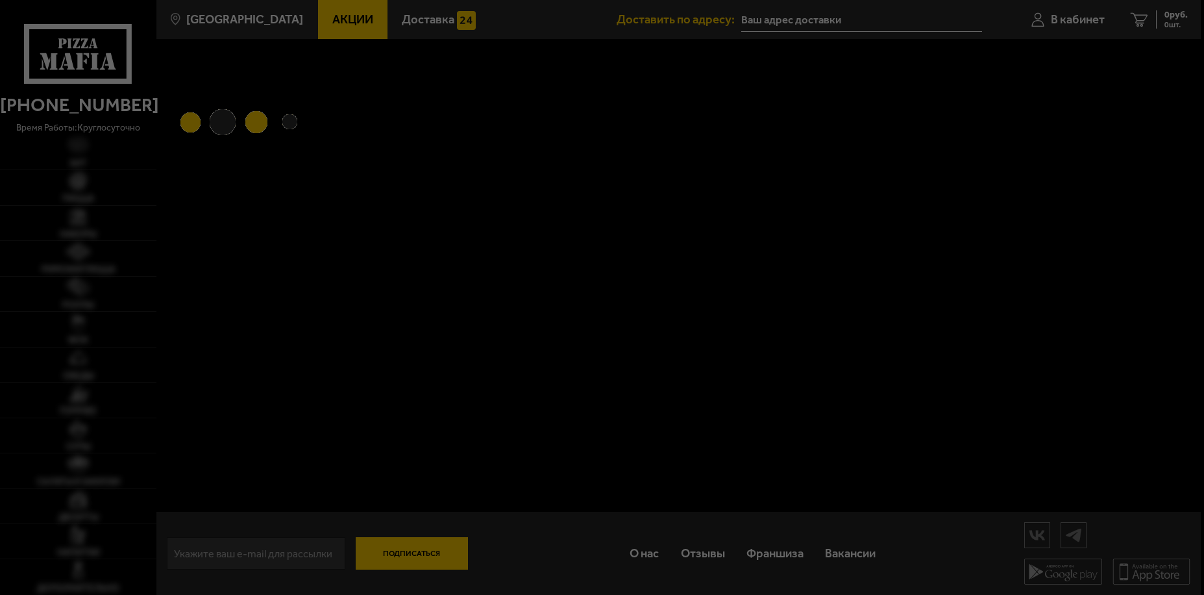
type input "[STREET_ADDRESS][PERSON_NAME]"
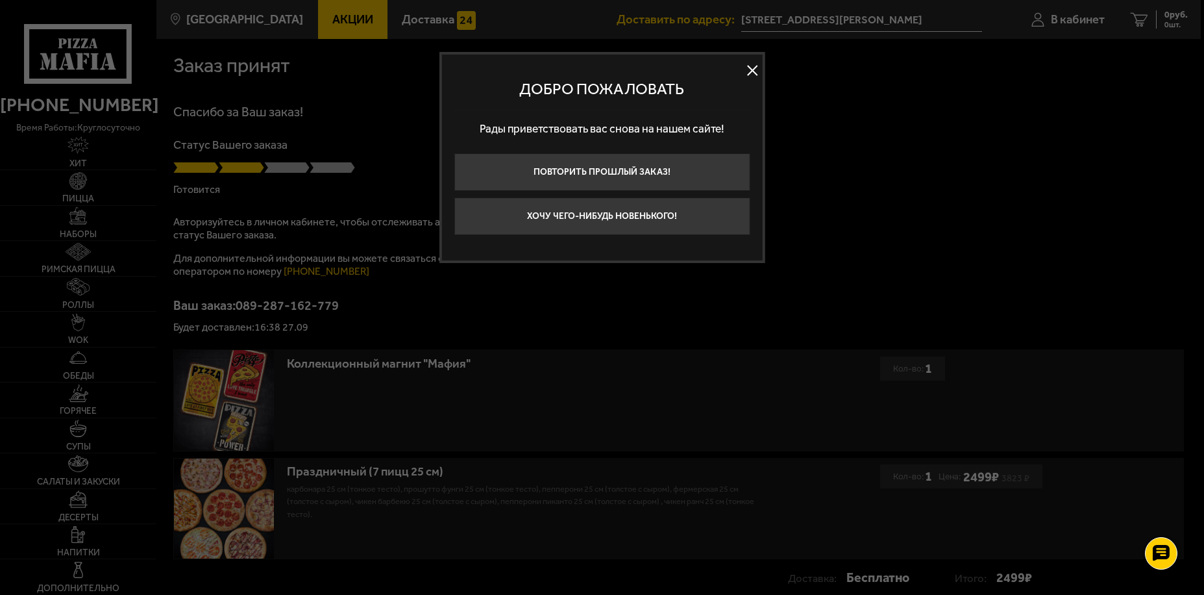
click at [750, 70] on button at bounding box center [752, 69] width 19 height 19
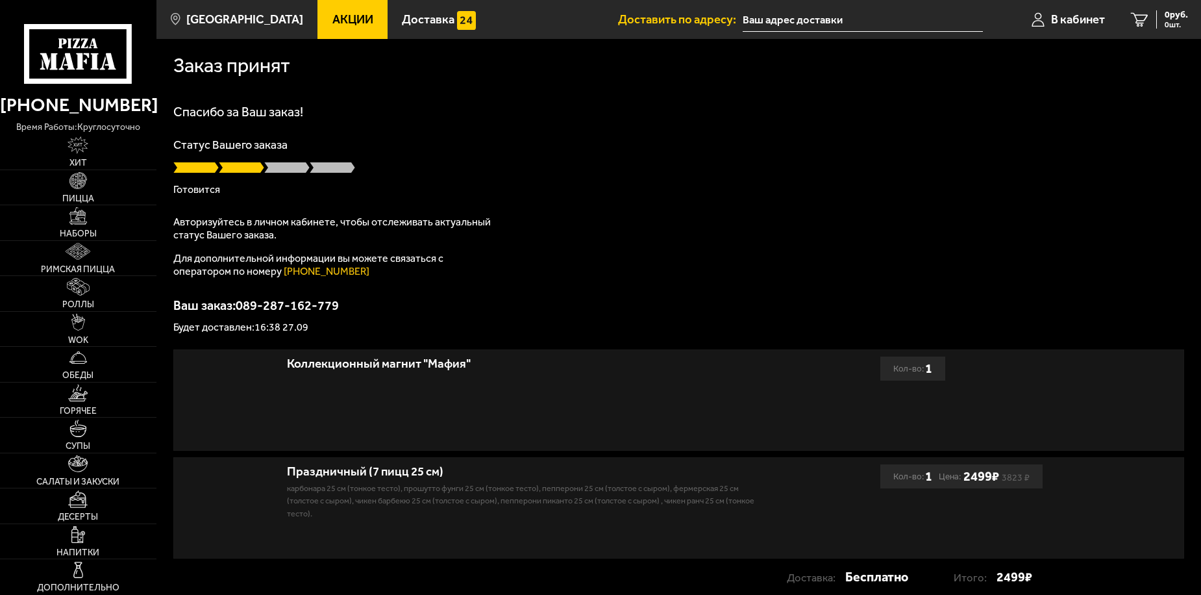
type input "[STREET_ADDRESS][PERSON_NAME]"
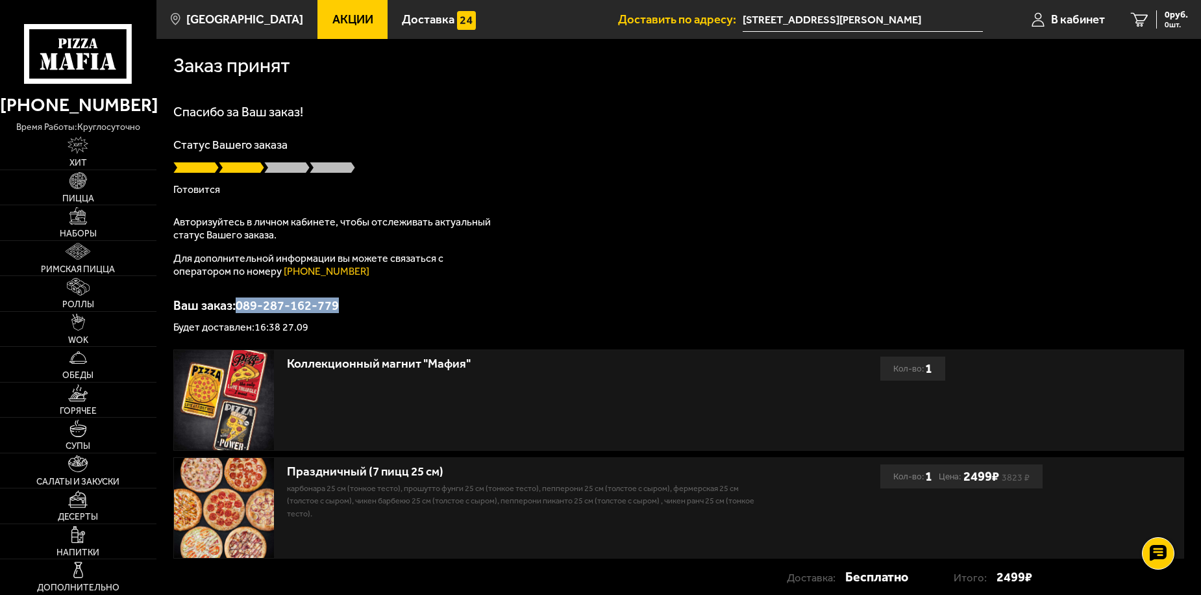
drag, startPoint x: 240, startPoint y: 305, endPoint x: 390, endPoint y: 314, distance: 150.2
click at [390, 314] on div "Ваш заказ: 089-287-162-779 Будет доставлен: 16:38 27.09" at bounding box center [678, 316] width 1011 height 34
click at [86, 221] on img at bounding box center [78, 216] width 18 height 18
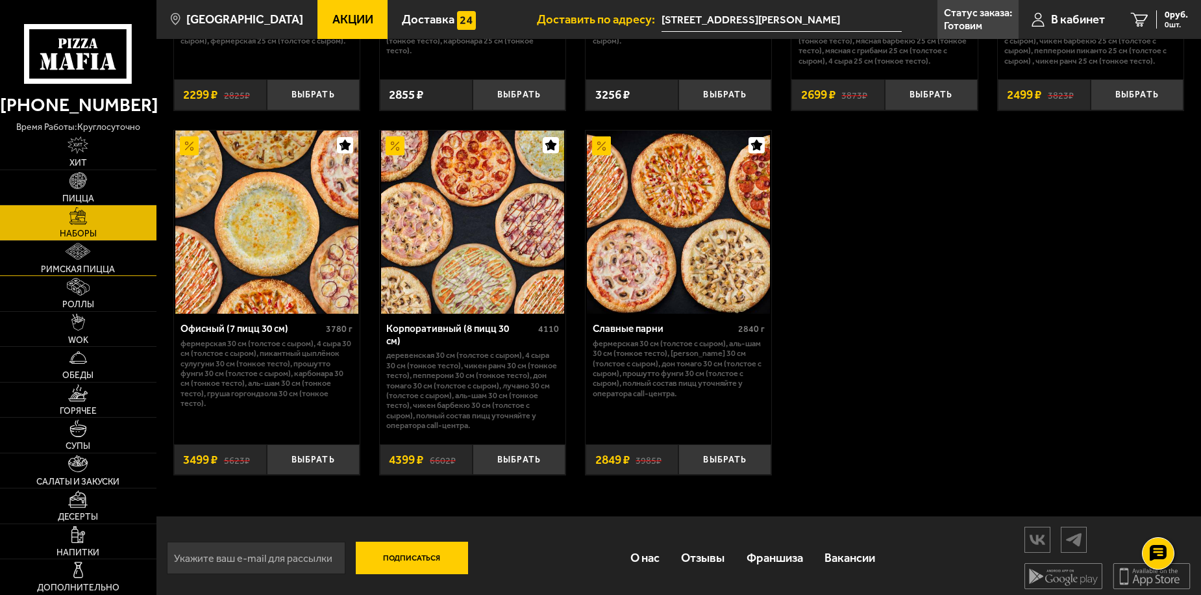
scroll to position [1935, 0]
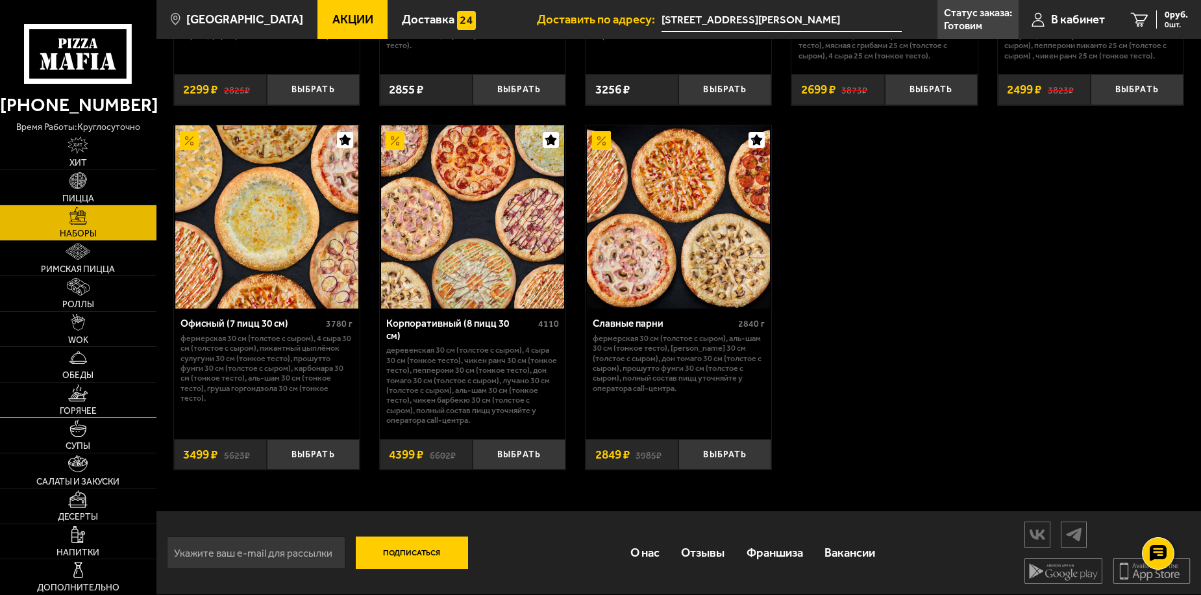
click at [87, 399] on img at bounding box center [77, 393] width 19 height 18
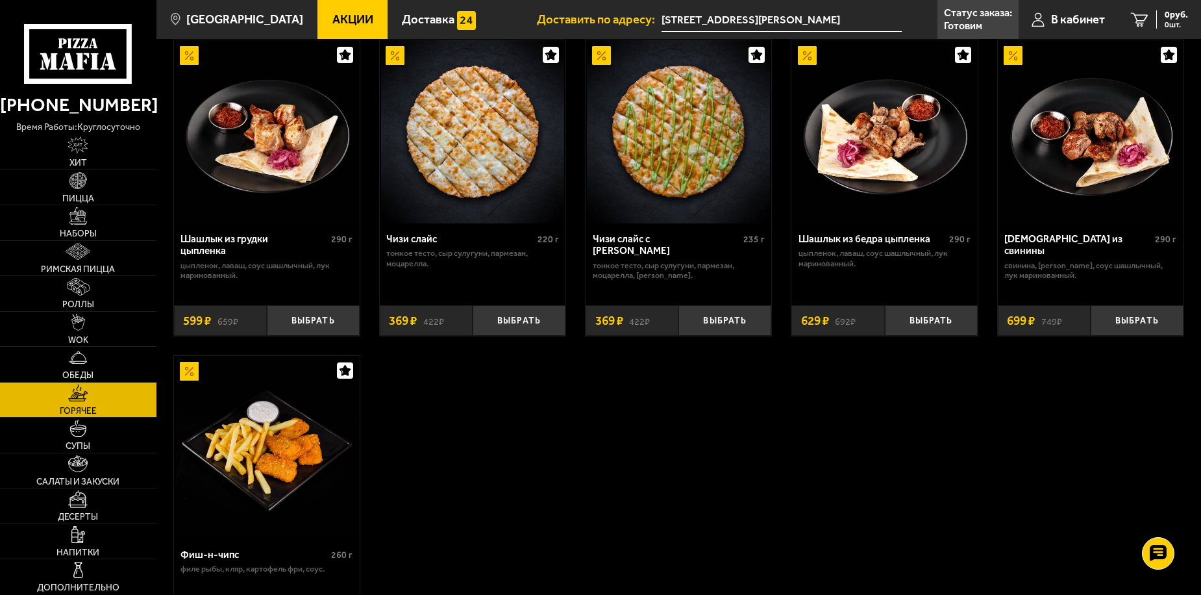
scroll to position [779, 0]
